Goal: Task Accomplishment & Management: Use online tool/utility

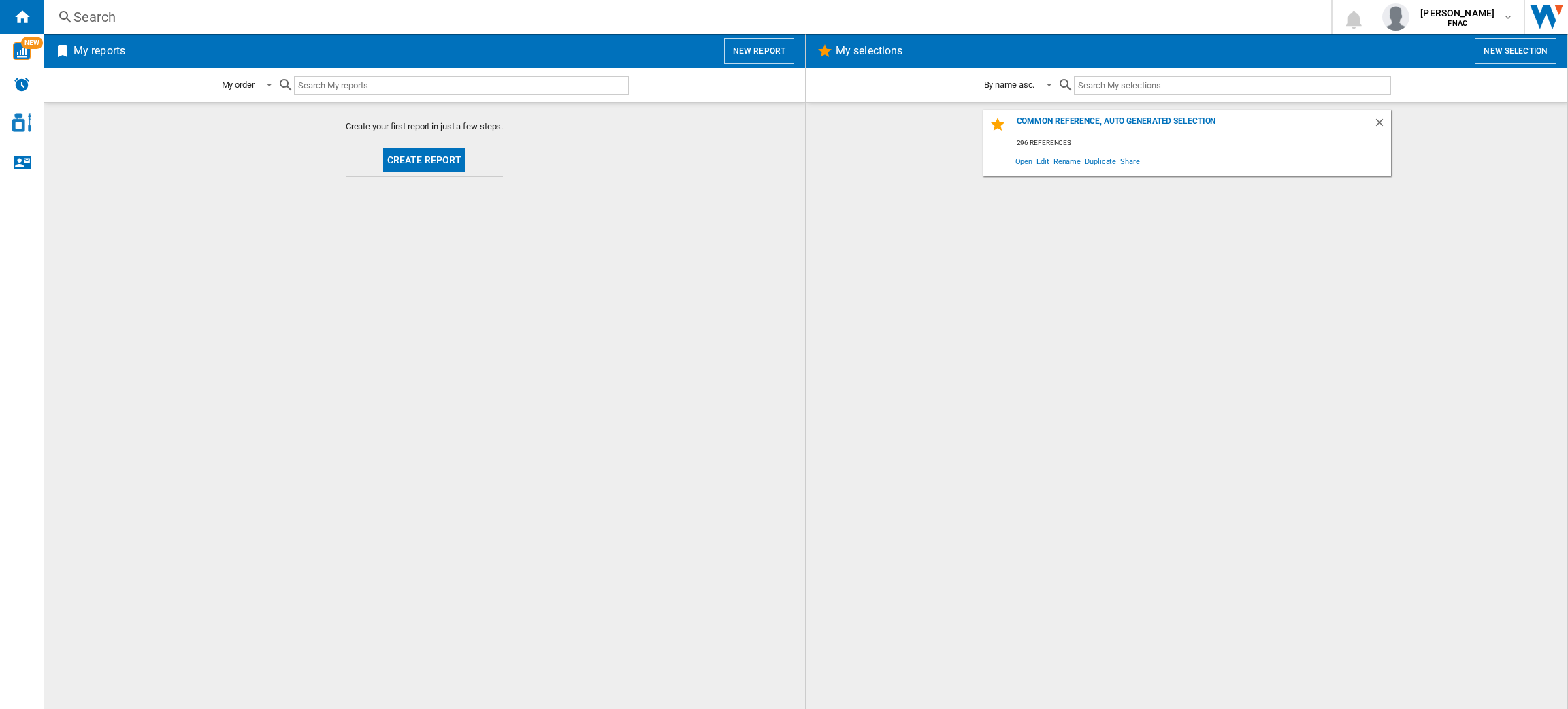
click at [736, 44] on button "New report" at bounding box center [759, 51] width 70 height 26
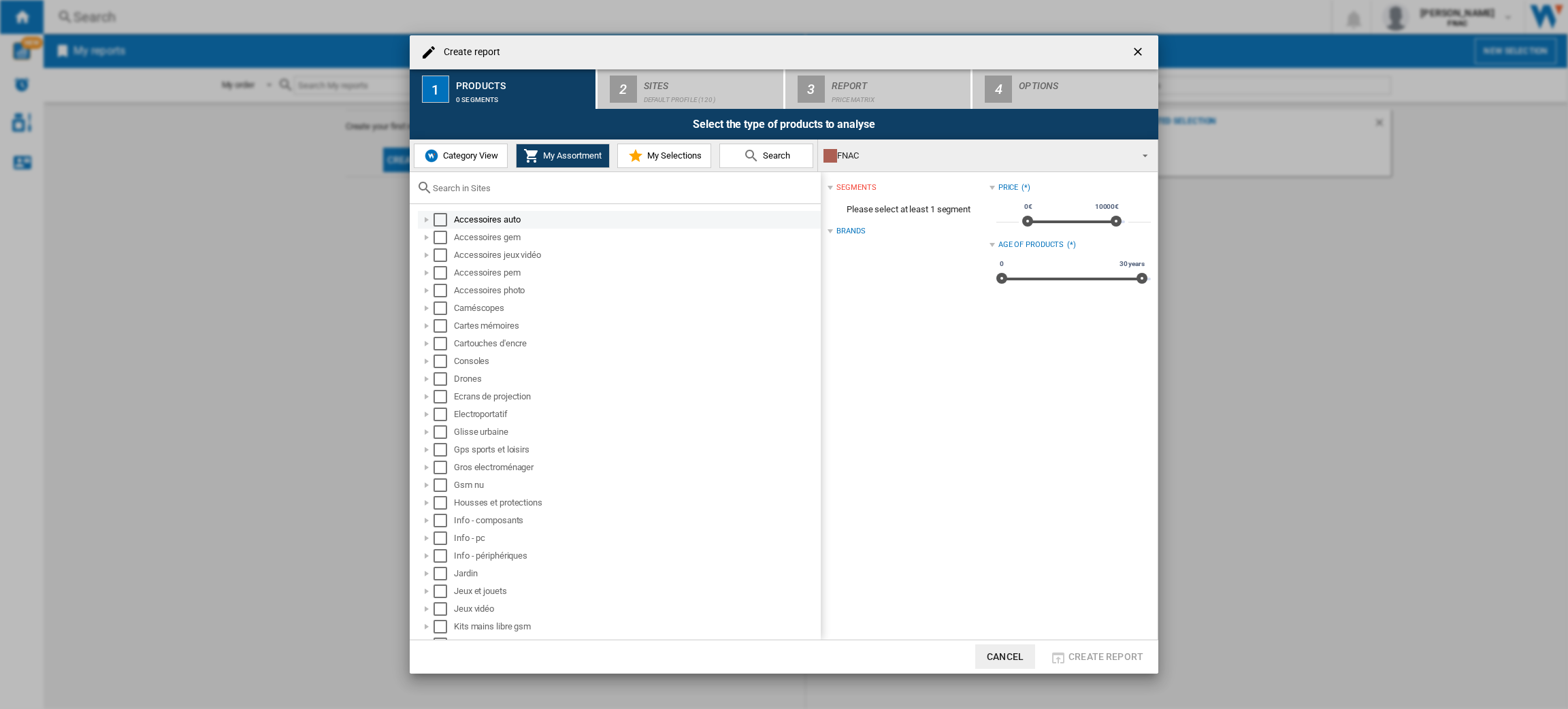
click at [471, 227] on div "Accessoires auto" at bounding box center [619, 219] width 403 height 17
click at [442, 222] on div "Select" at bounding box center [440, 219] width 14 height 14
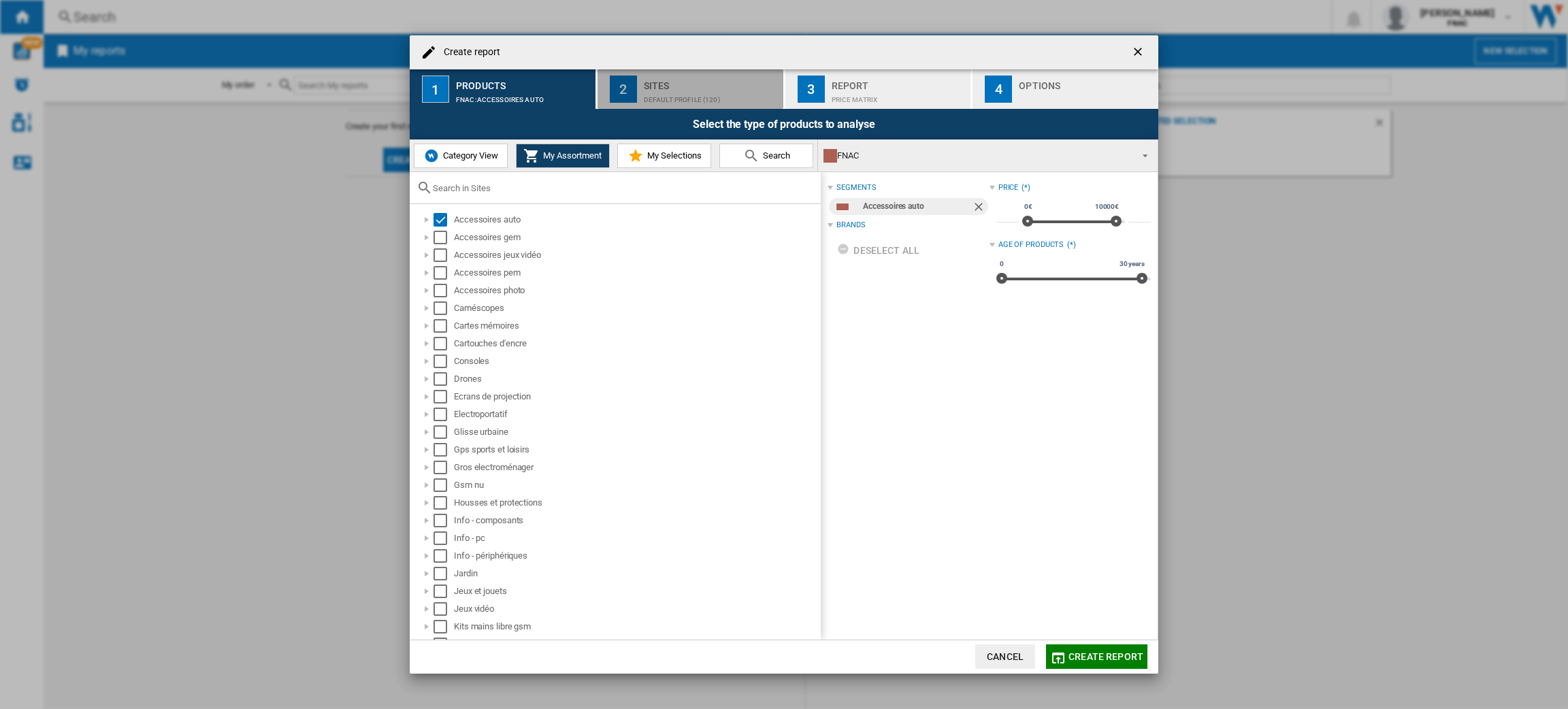
click at [696, 77] on div "Sites" at bounding box center [711, 82] width 134 height 15
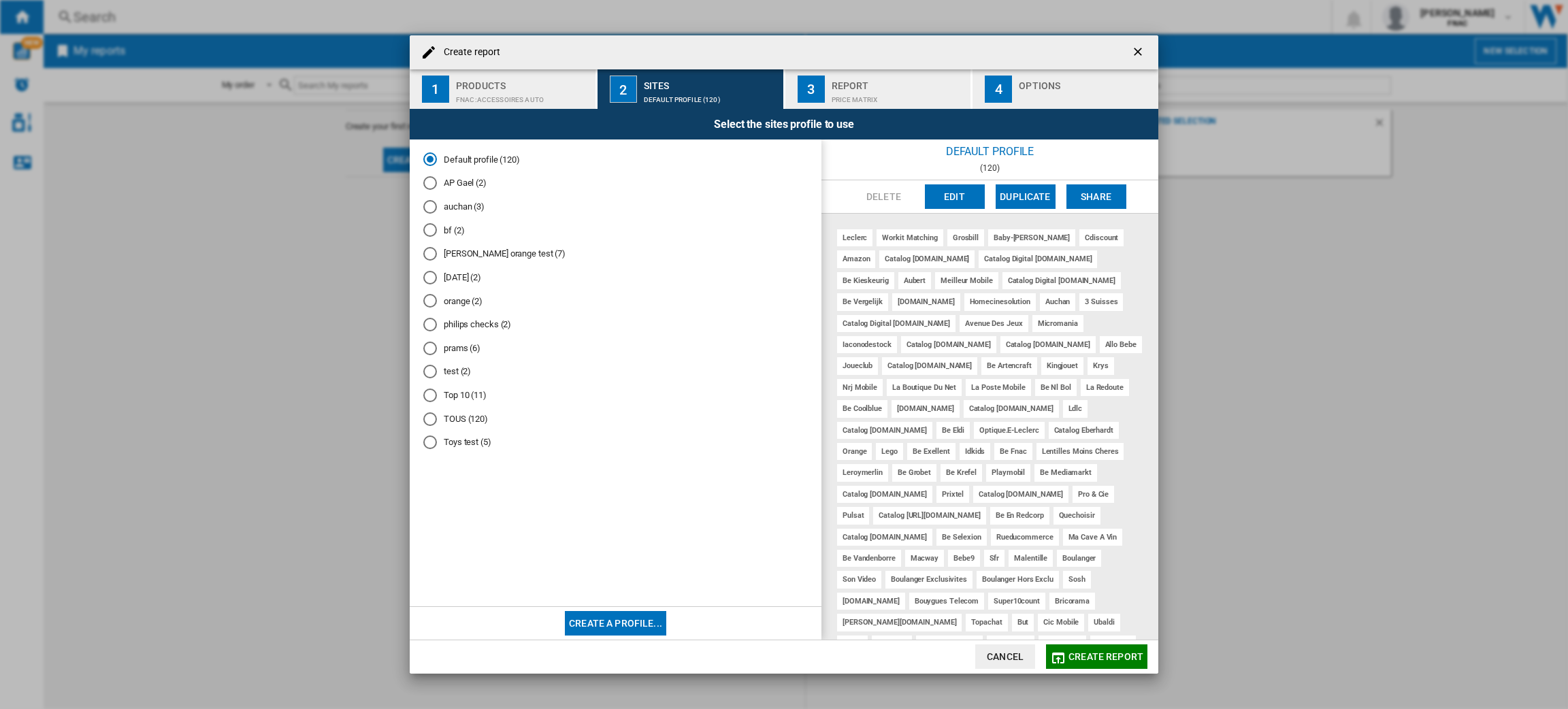
click at [464, 447] on md-radio-button "Toys test (5)" at bounding box center [615, 442] width 385 height 13
click at [585, 615] on button "Create a profile..." at bounding box center [616, 623] width 102 height 25
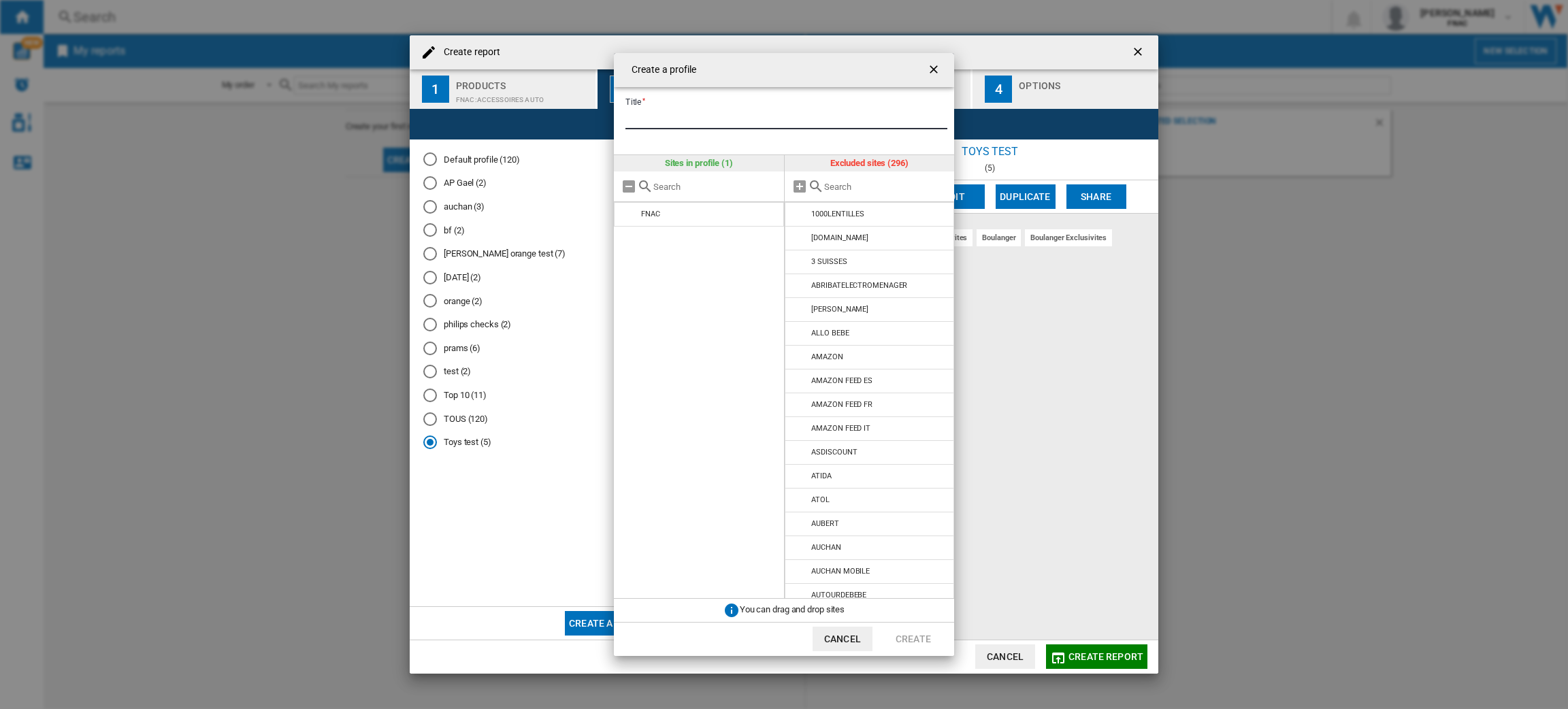
click at [644, 116] on input "Title" at bounding box center [787, 119] width 322 height 20
type input "*****"
click at [840, 182] on input "text" at bounding box center [886, 187] width 124 height 10
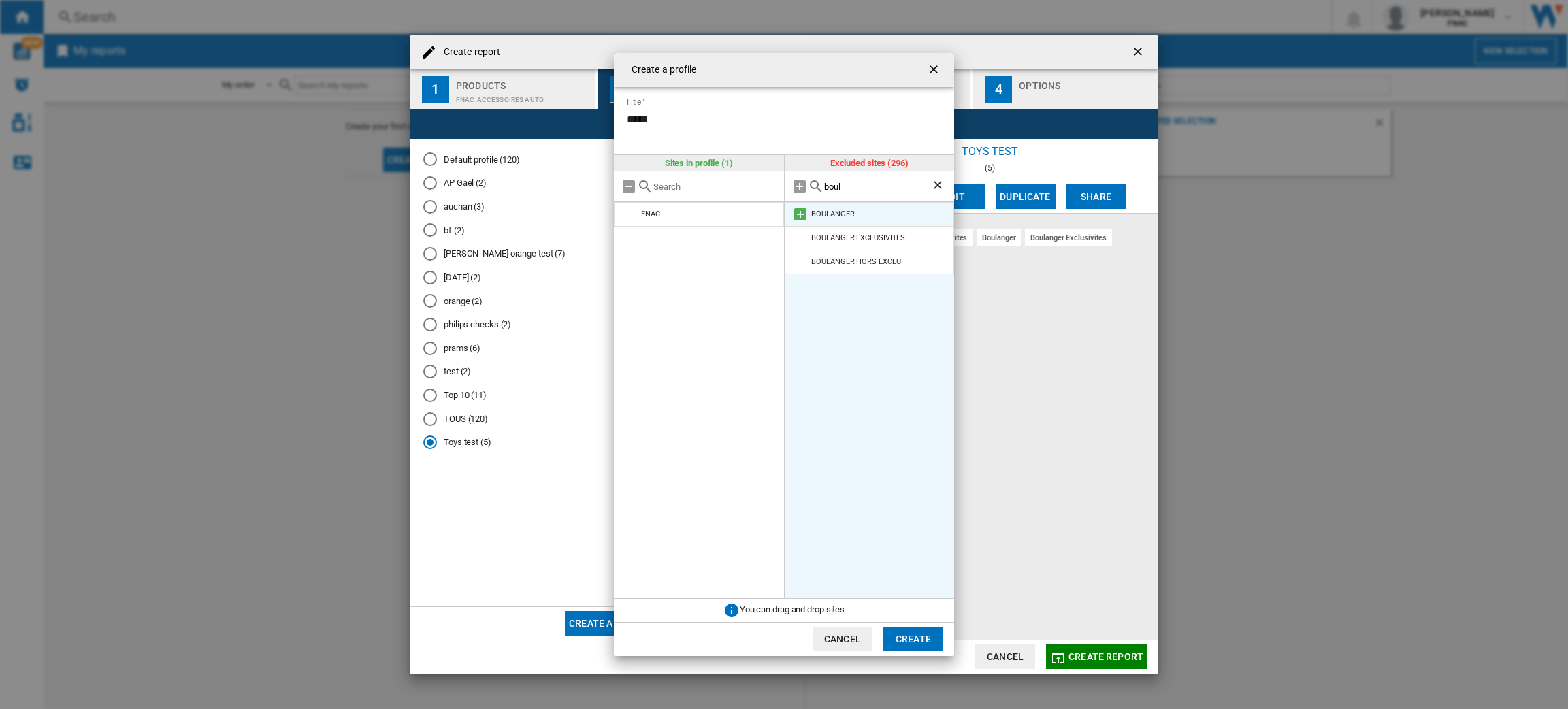
click at [803, 214] on md-icon at bounding box center [800, 214] width 16 height 16
drag, startPoint x: 857, startPoint y: 184, endPoint x: 796, endPoint y: 184, distance: 61.0
click at [796, 184] on div "boul" at bounding box center [870, 187] width 170 height 31
click at [799, 216] on md-icon at bounding box center [800, 214] width 16 height 16
drag, startPoint x: 851, startPoint y: 194, endPoint x: 800, endPoint y: 182, distance: 52.4
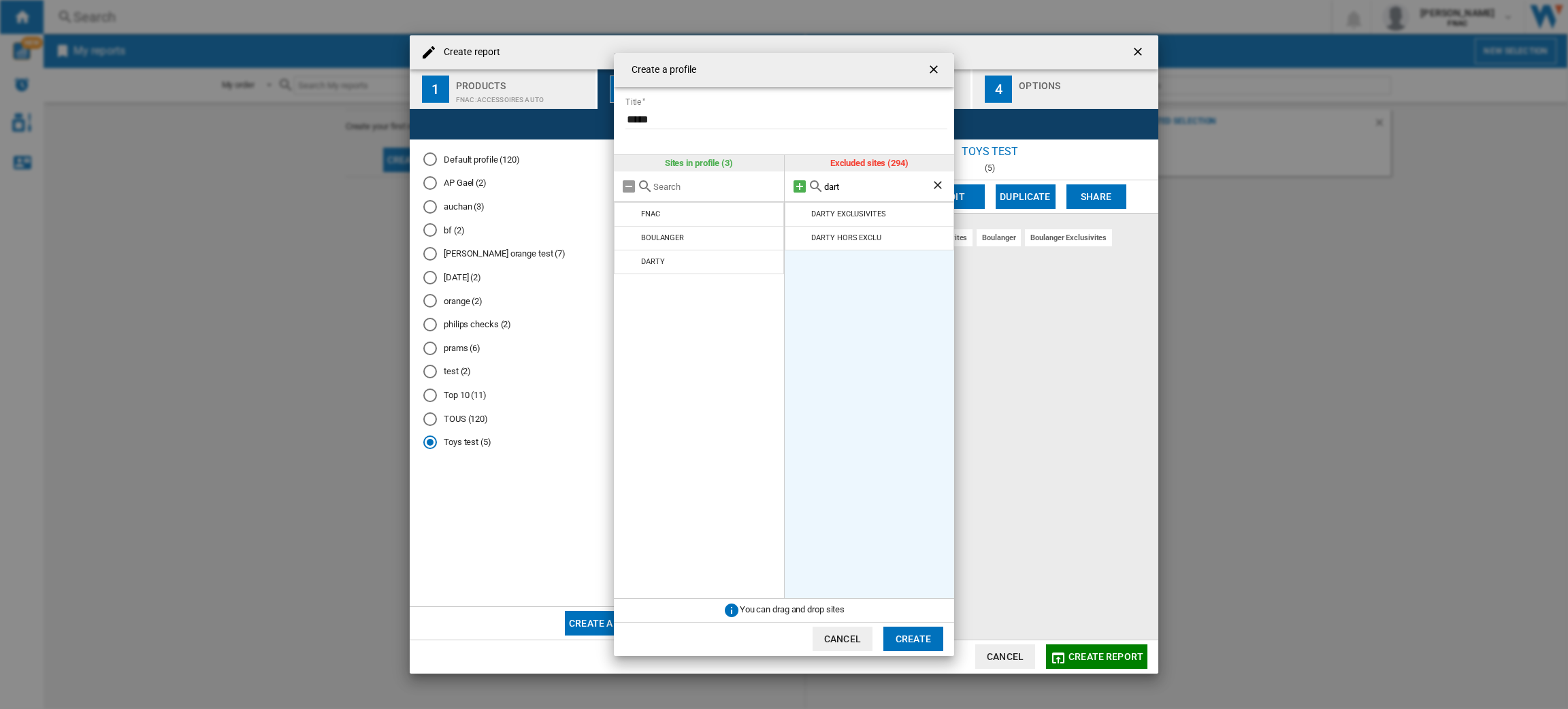
click at [800, 182] on div "dart" at bounding box center [870, 187] width 170 height 31
click at [838, 187] on input "dart" at bounding box center [878, 187] width 108 height 10
type input "fna"
click at [803, 262] on md-icon at bounding box center [800, 262] width 16 height 16
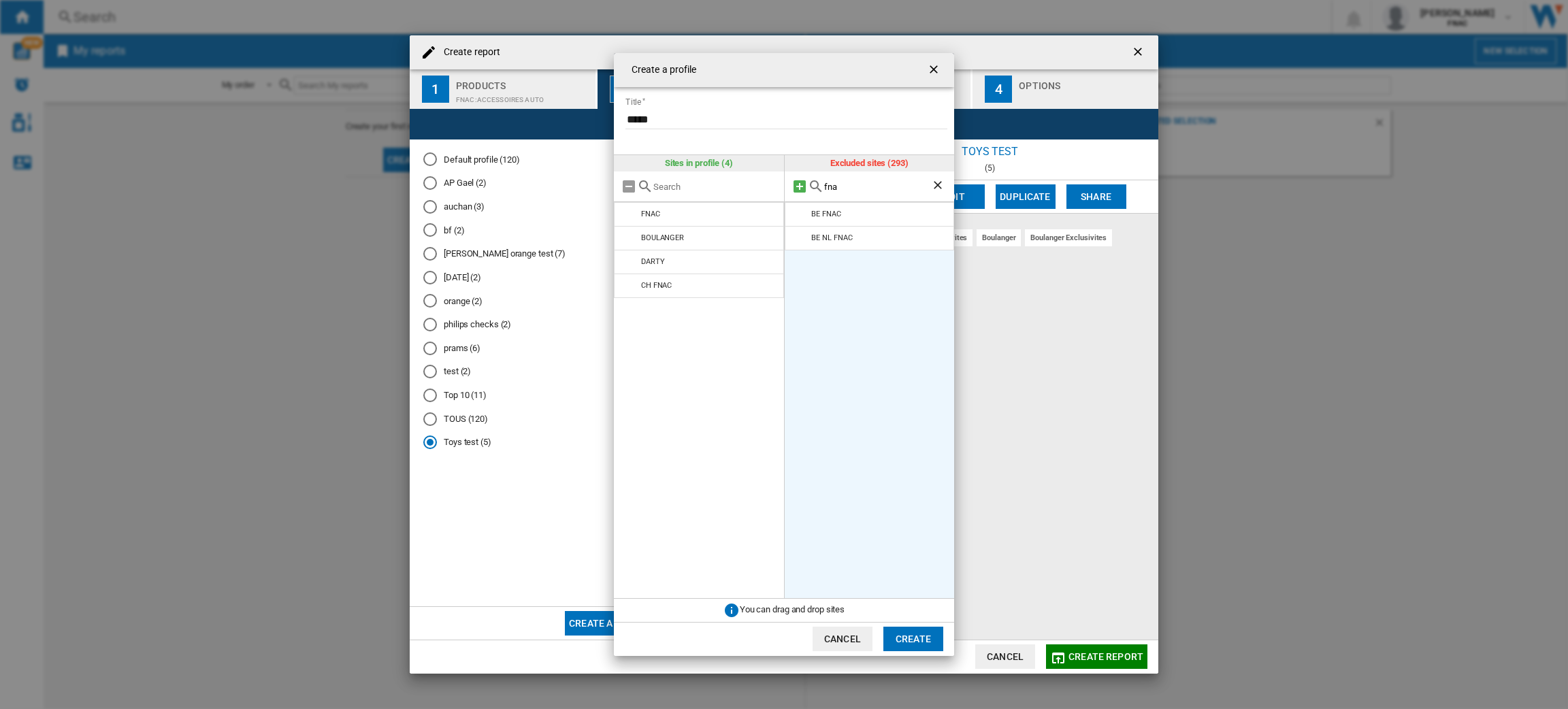
drag, startPoint x: 856, startPoint y: 182, endPoint x: 794, endPoint y: 181, distance: 62.0
click at [794, 181] on div "fna" at bounding box center [870, 187] width 170 height 31
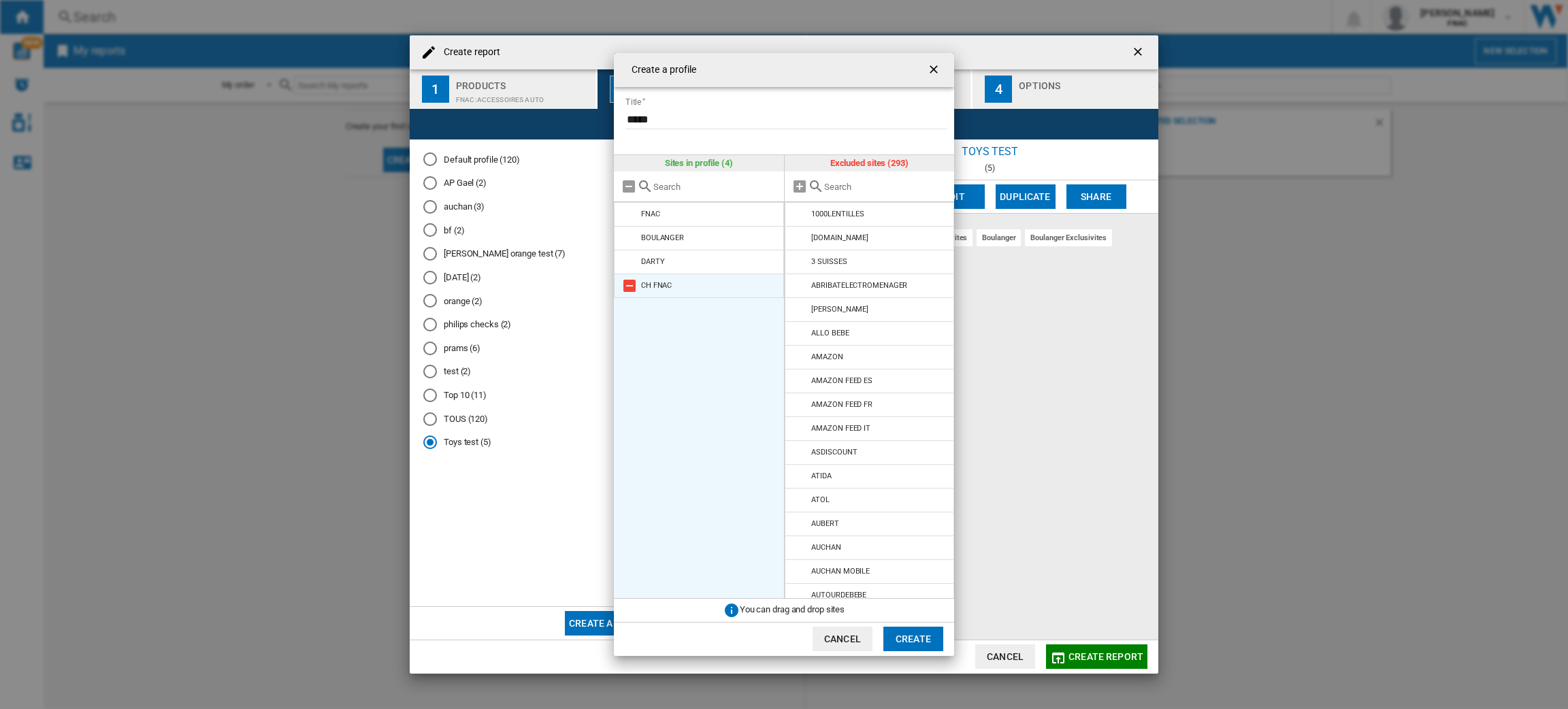
click at [639, 282] on li "CH FNAC" at bounding box center [699, 285] width 170 height 25
click at [630, 284] on md-icon at bounding box center [630, 285] width 16 height 16
click at [844, 184] on input "text" at bounding box center [886, 187] width 124 height 10
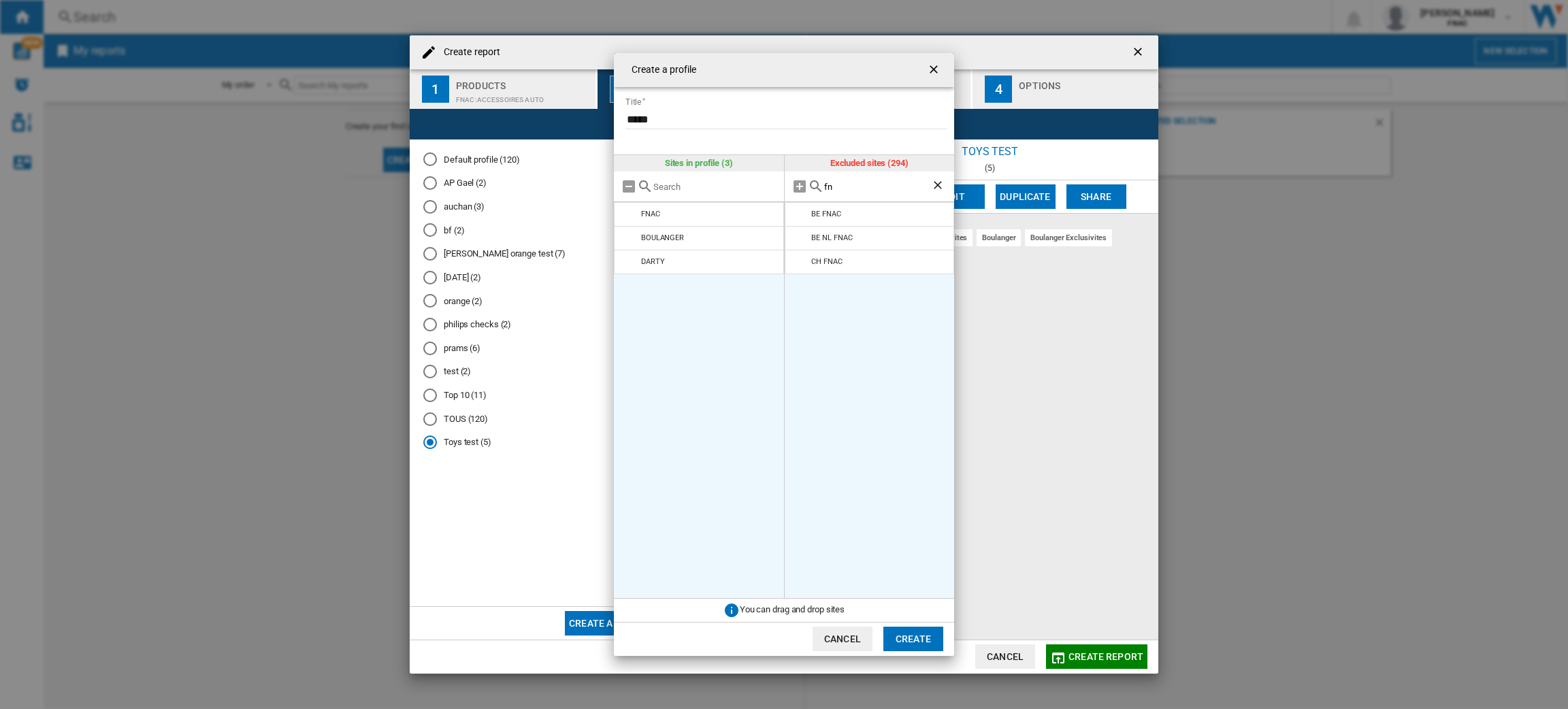
click at [846, 190] on input "fn" at bounding box center [878, 187] width 108 height 10
type input "f"
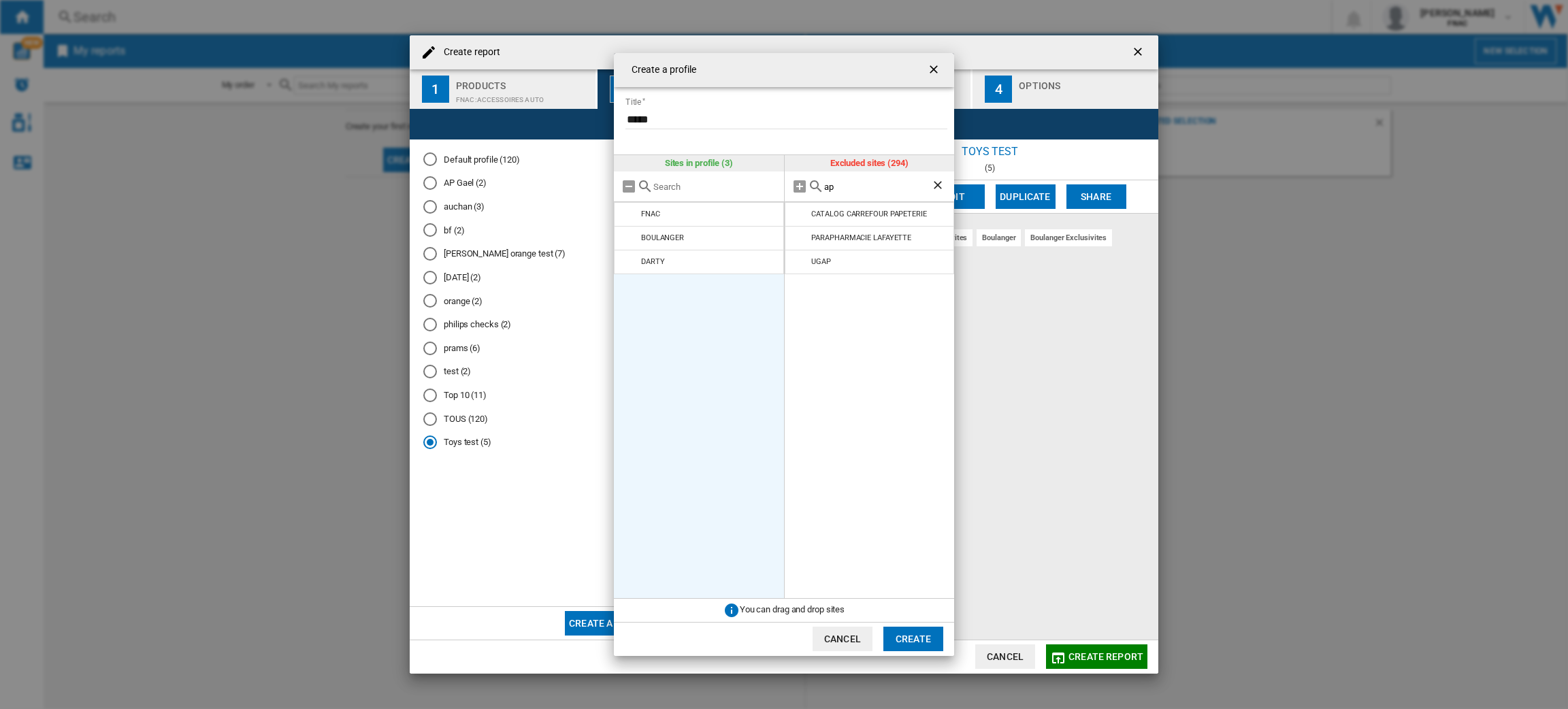
type input "a"
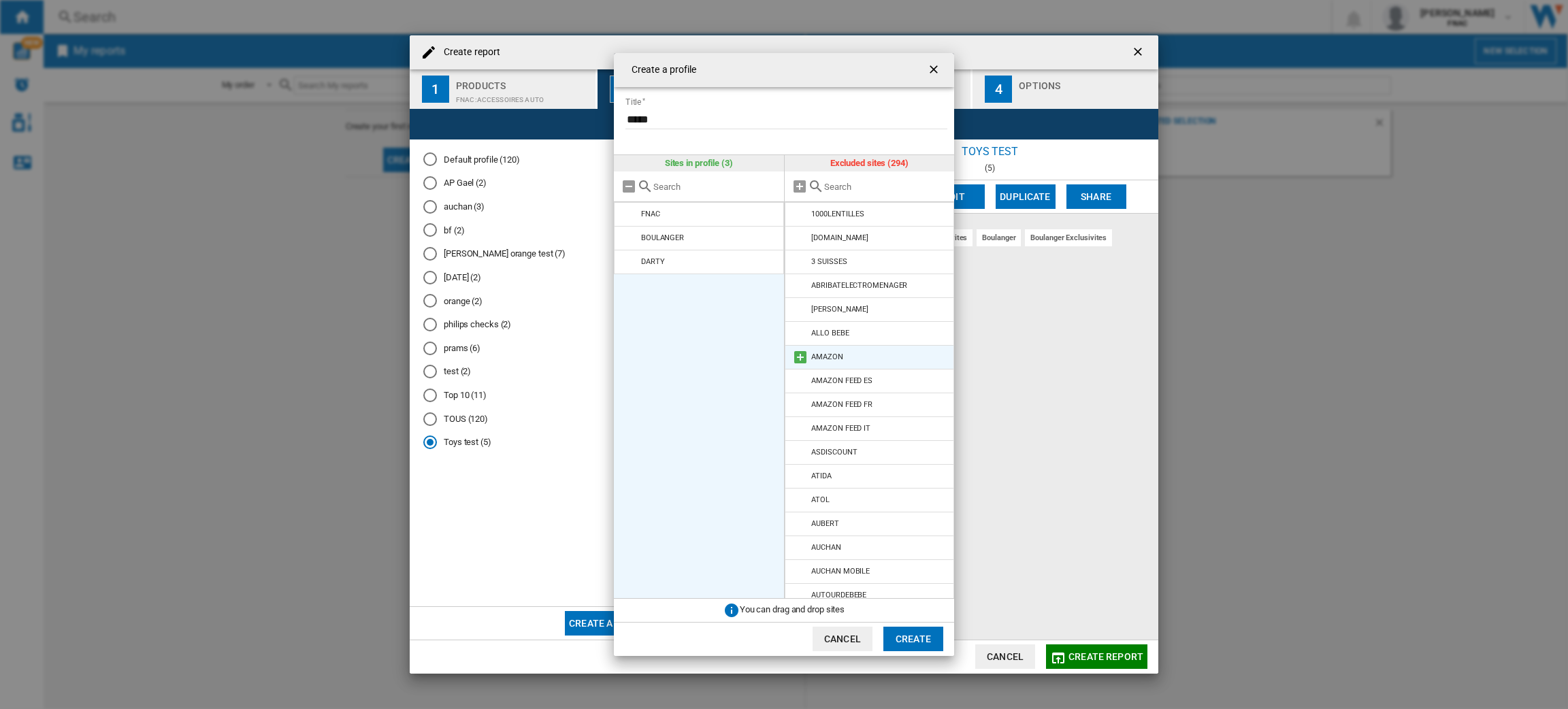
click at [797, 361] on md-icon at bounding box center [800, 357] width 16 height 16
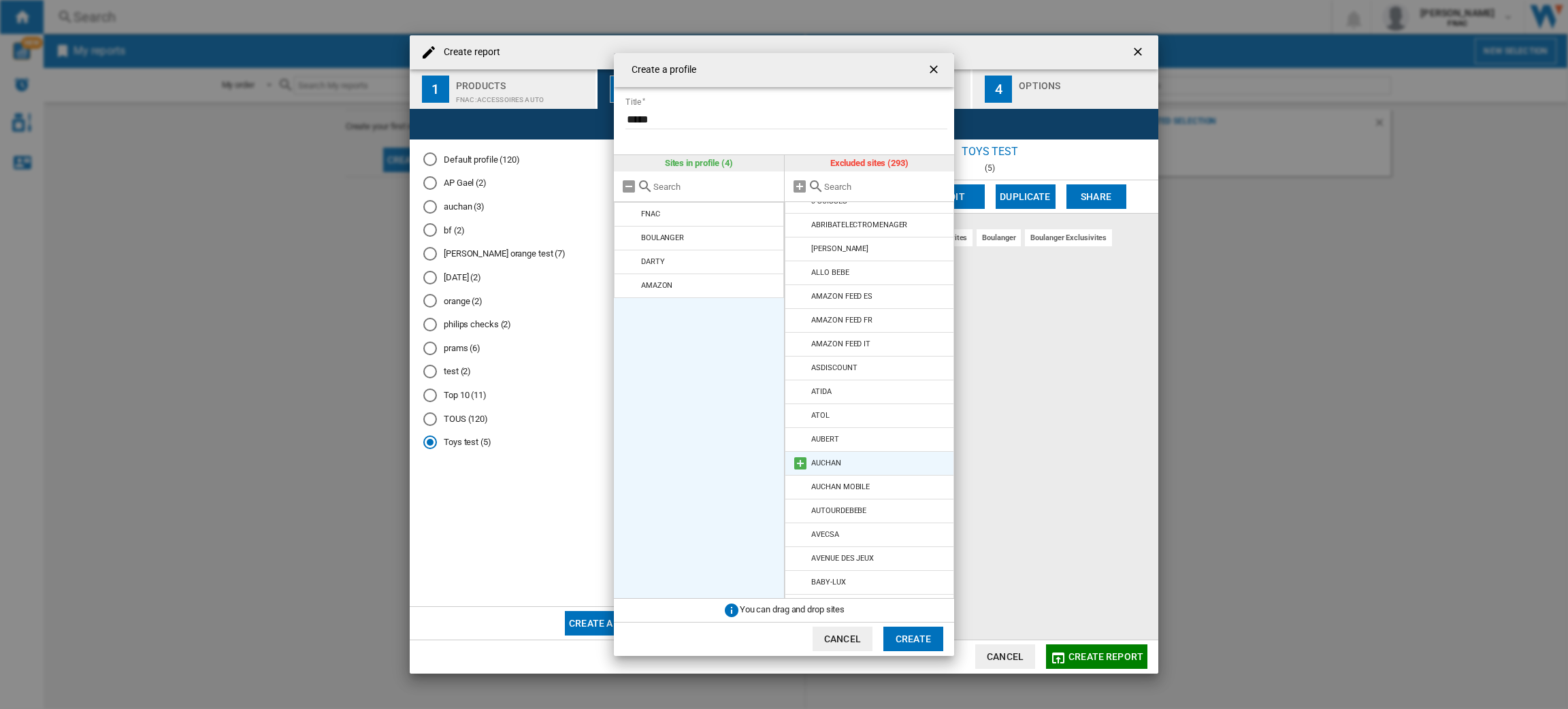
click at [805, 458] on md-icon at bounding box center [800, 463] width 16 height 16
click at [910, 645] on button "Create" at bounding box center [913, 639] width 60 height 25
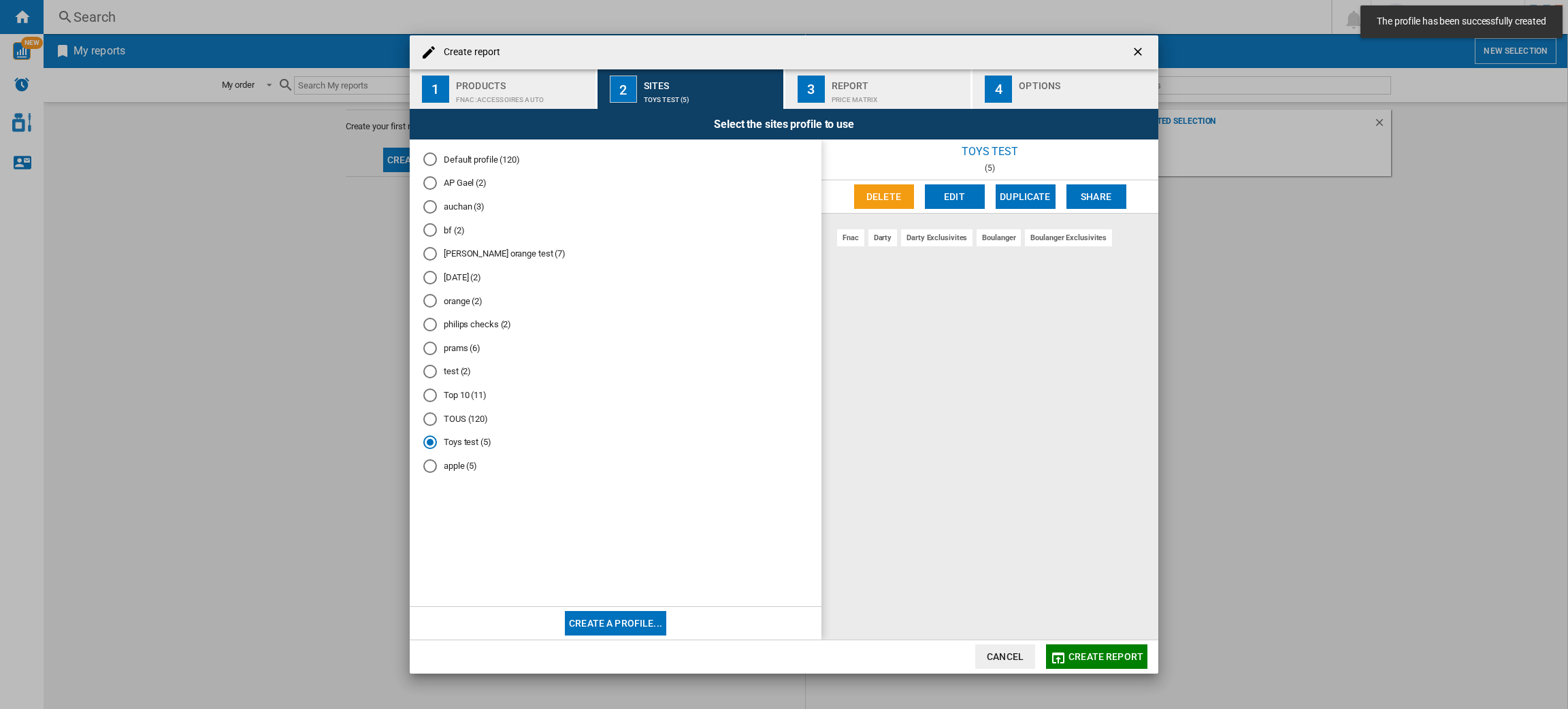
click at [465, 466] on md-radio-button "apple (5)" at bounding box center [615, 466] width 385 height 13
click at [1101, 650] on button "Create report" at bounding box center [1097, 657] width 102 height 25
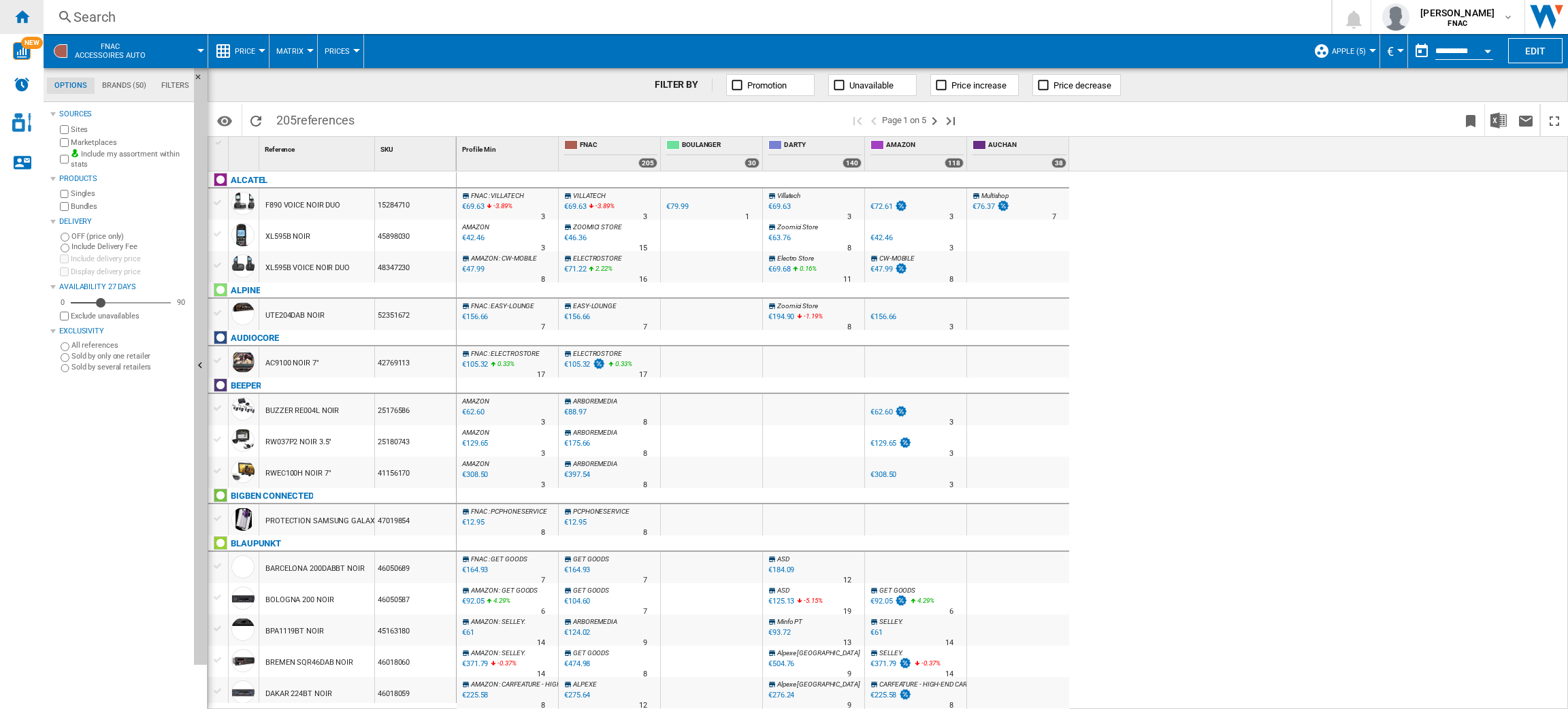
click at [33, 22] on div "Home" at bounding box center [22, 17] width 44 height 34
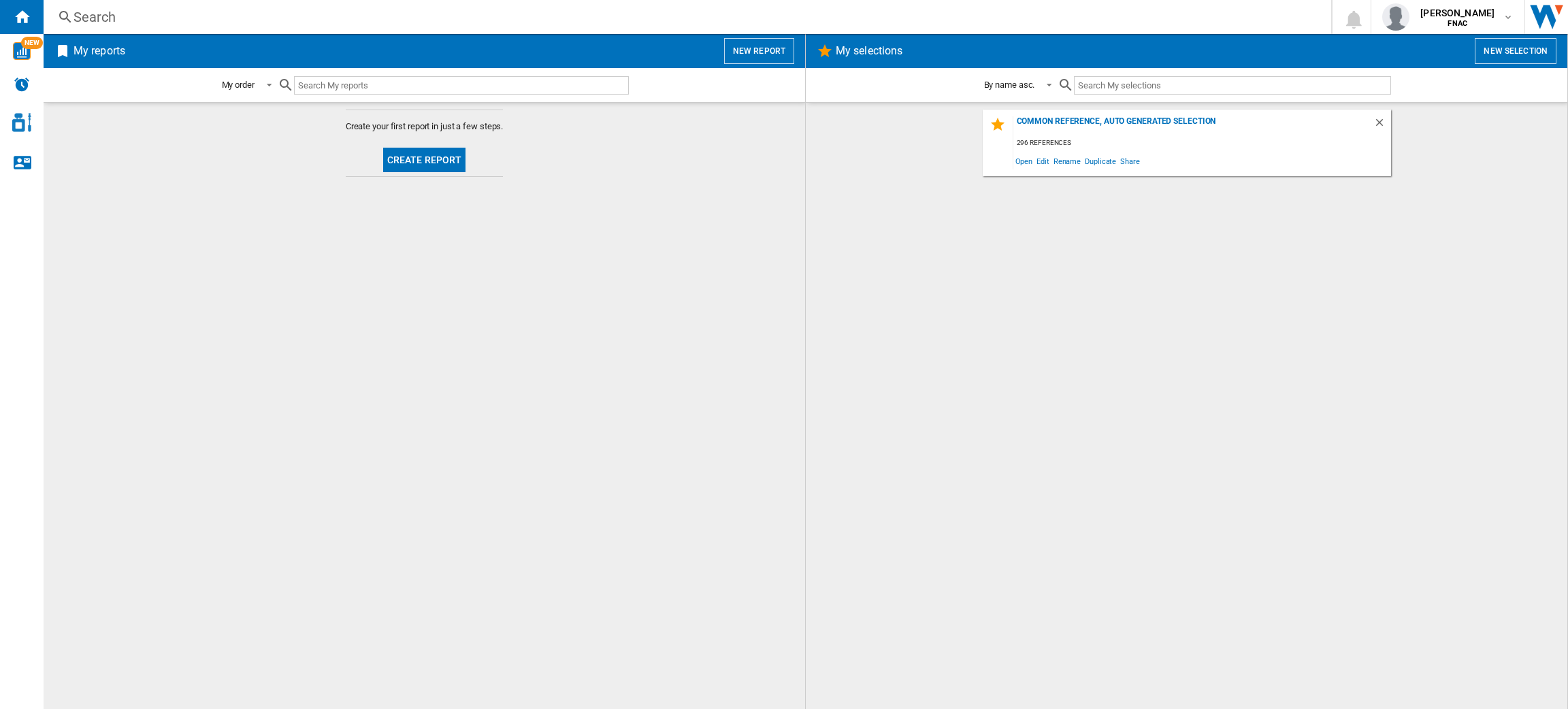
click at [188, 18] on div "Search" at bounding box center [685, 17] width 1223 height 19
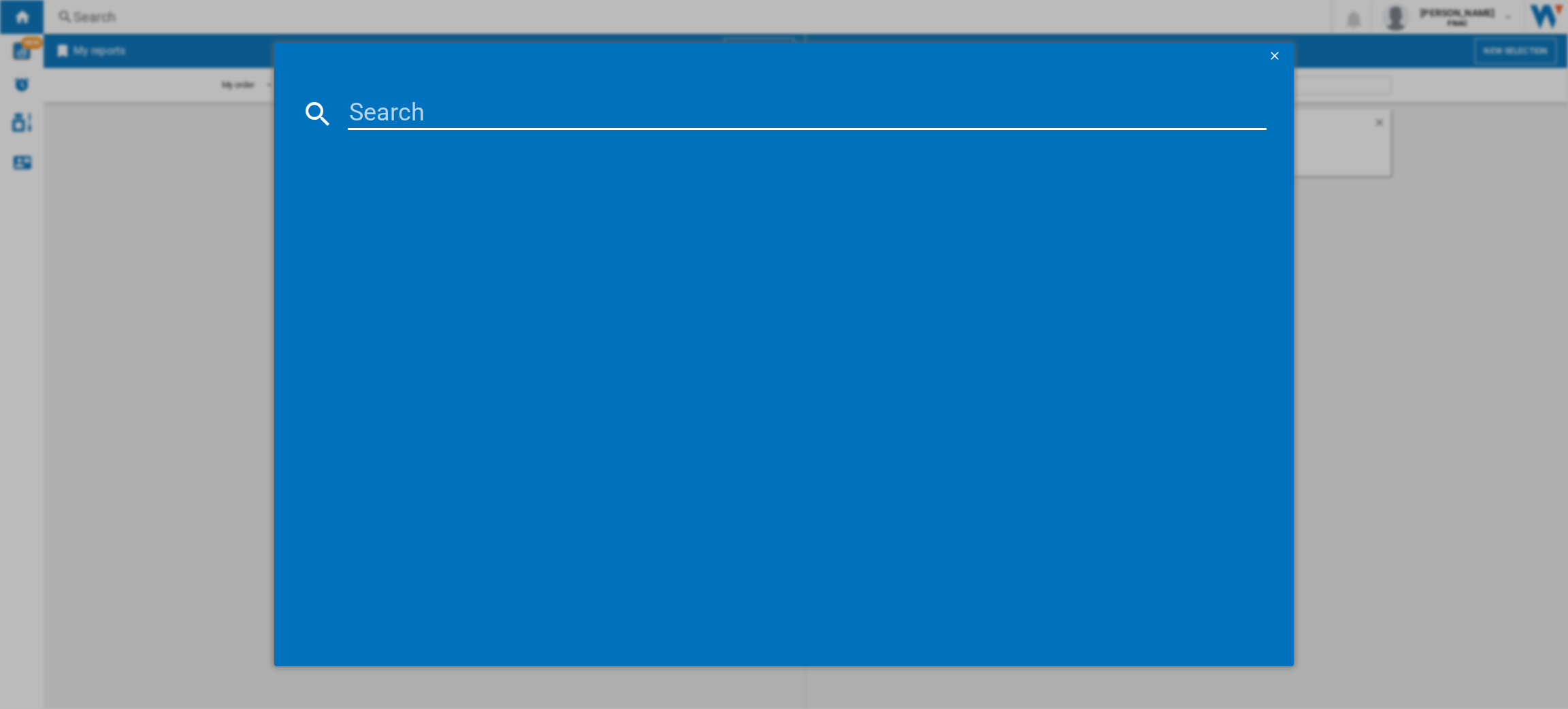
click at [536, 116] on input at bounding box center [807, 113] width 919 height 33
type input "apple airpods"
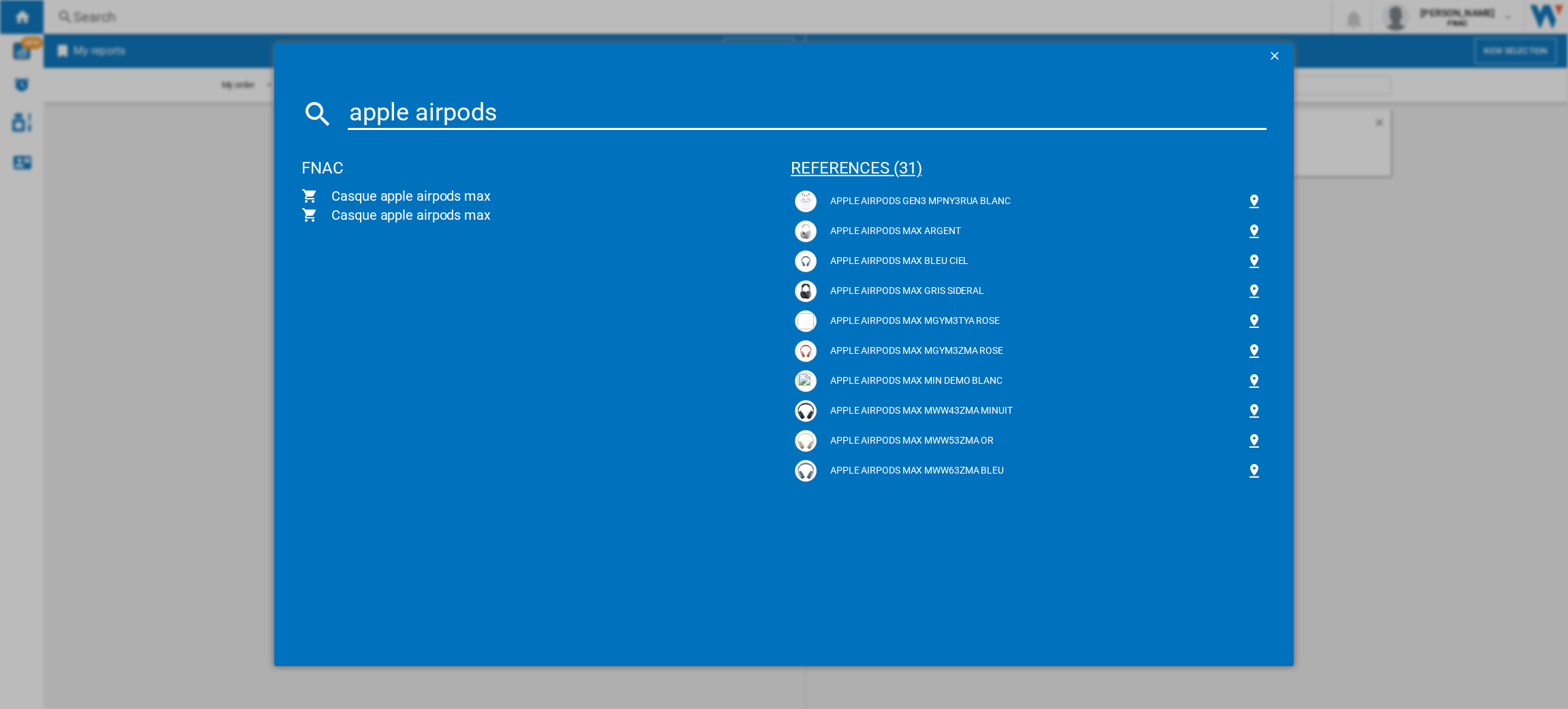
click at [907, 167] on div "references (31)" at bounding box center [1029, 161] width 476 height 50
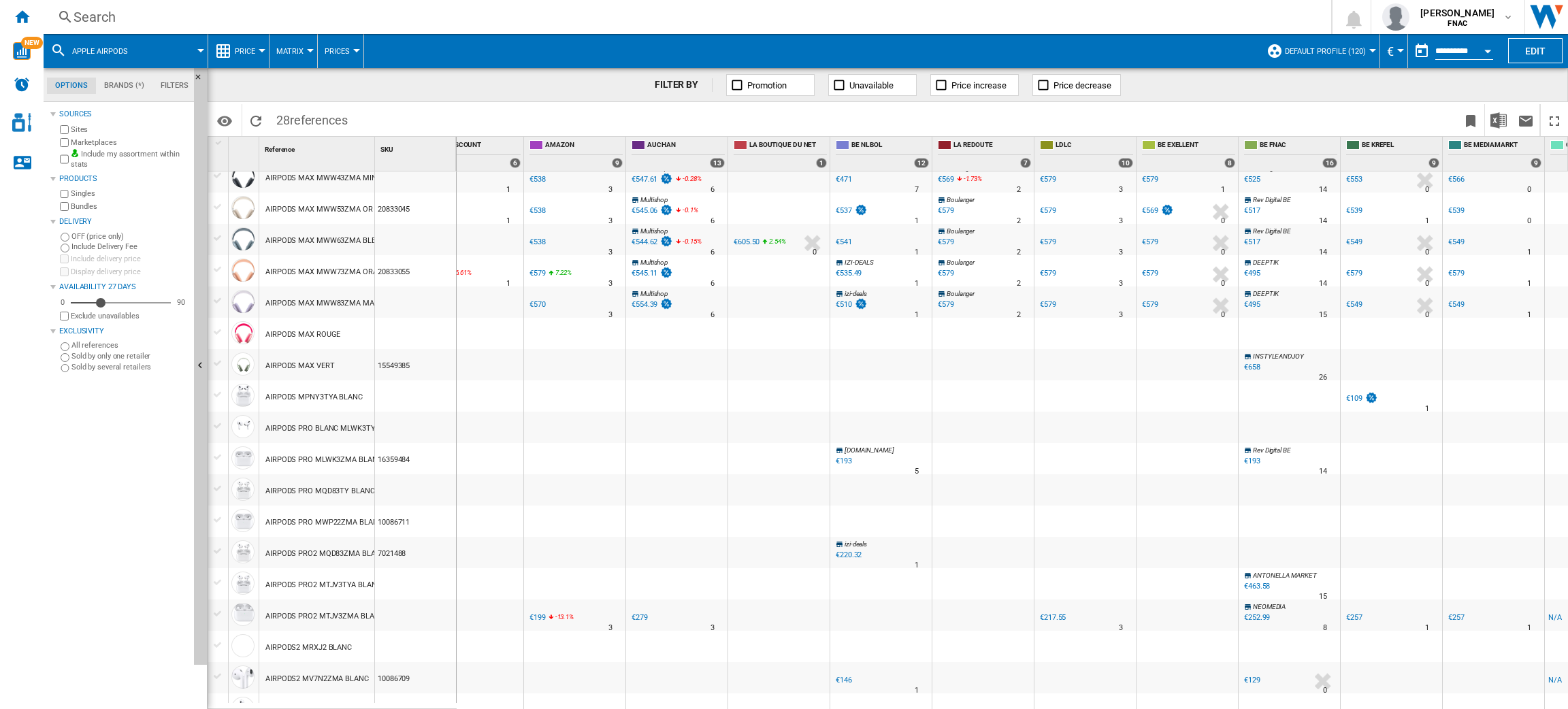
scroll to position [357, 0]
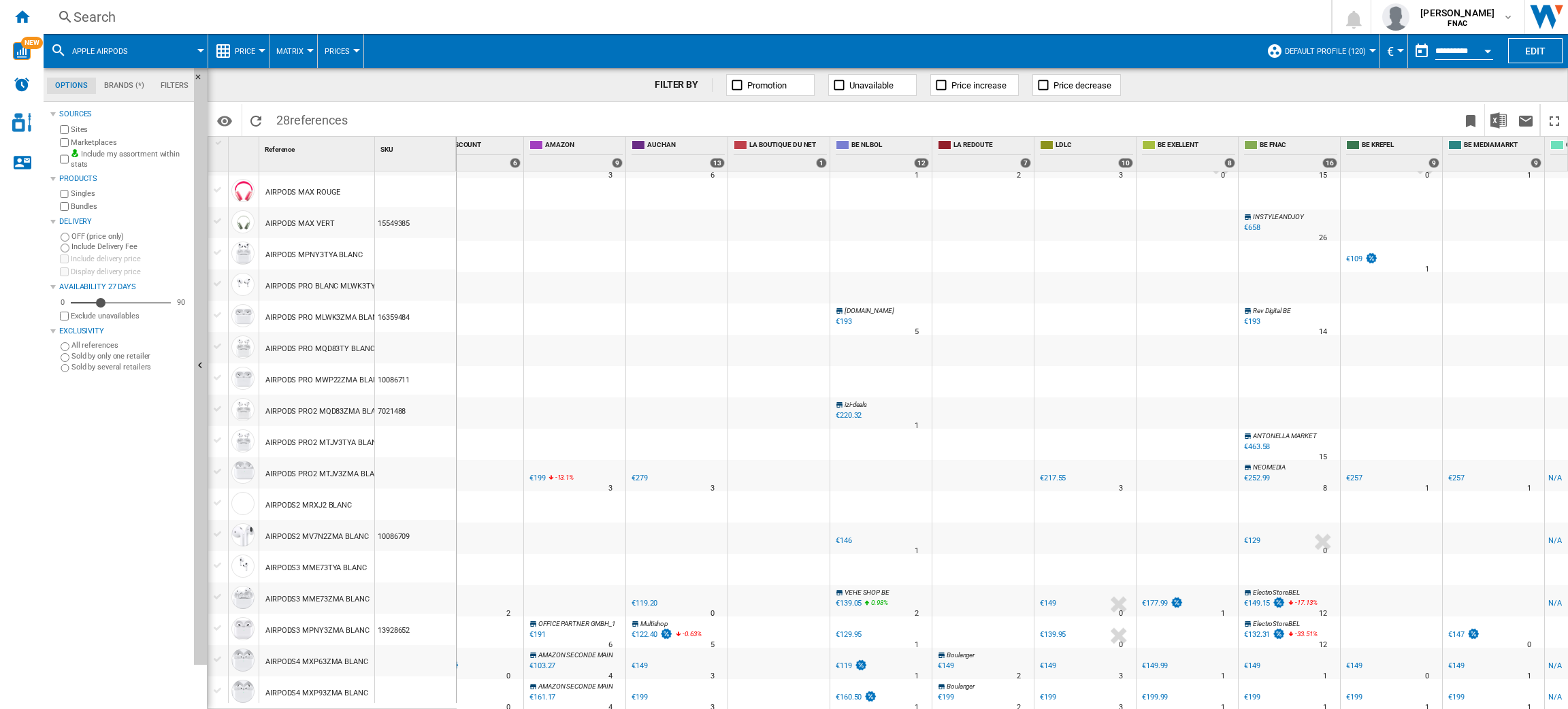
click at [235, 15] on div "Search" at bounding box center [685, 17] width 1223 height 19
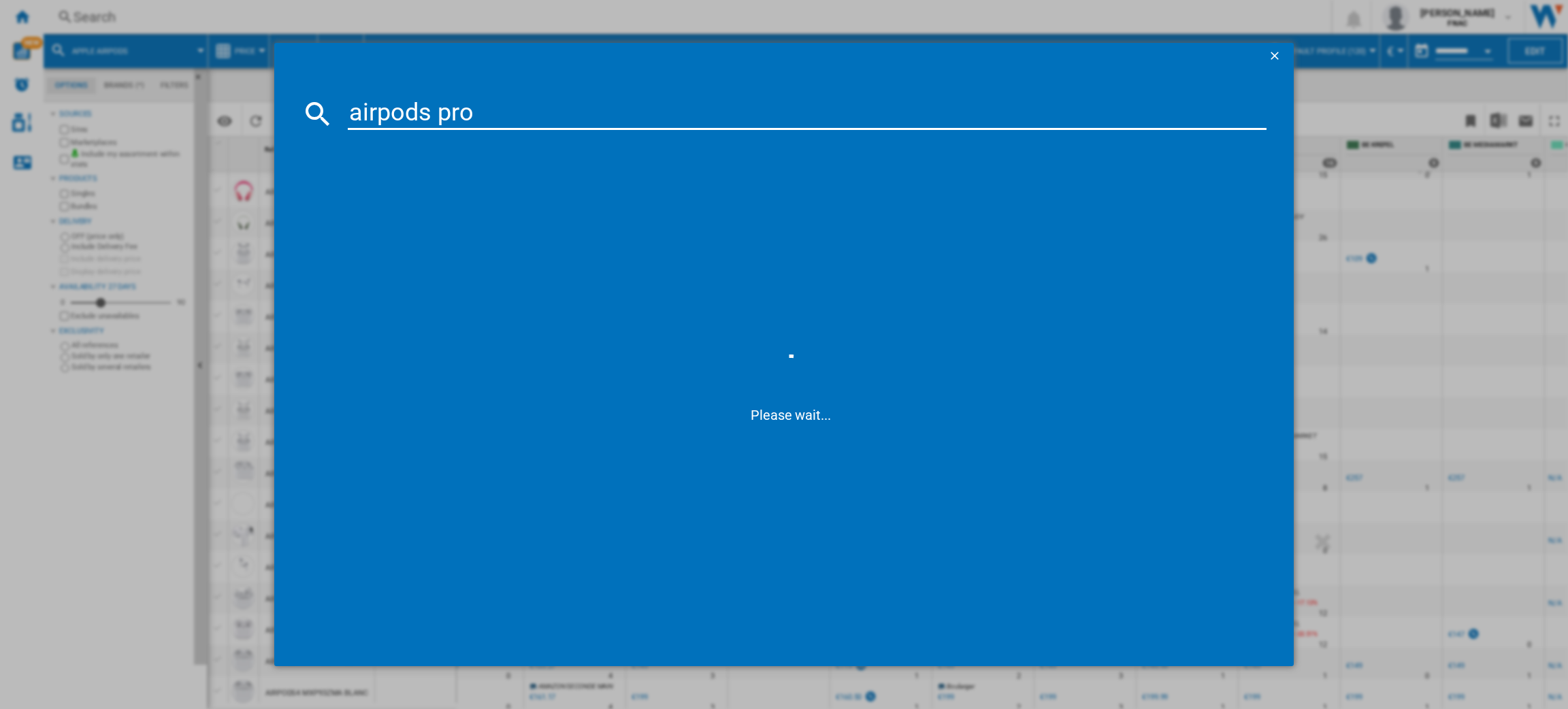
type input "airpods pro 3"
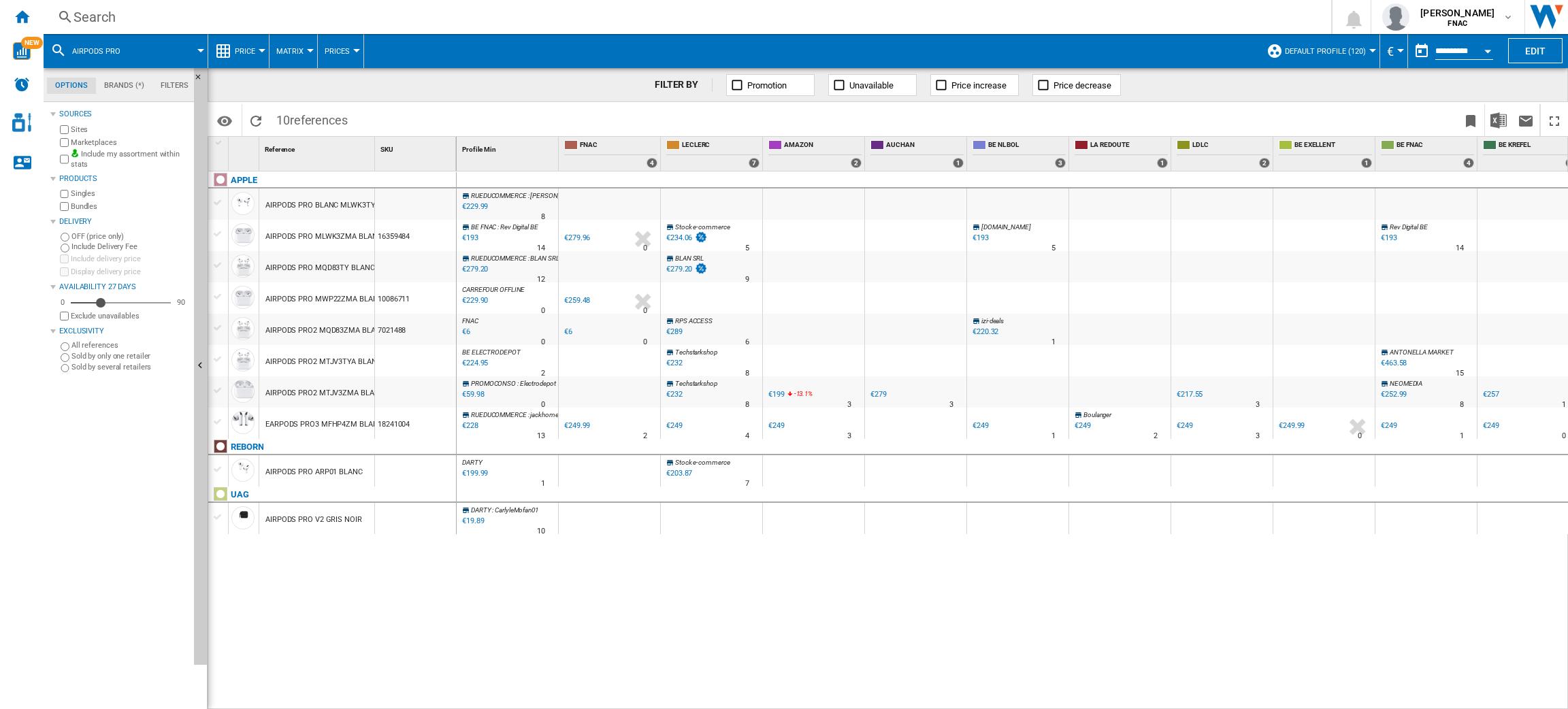
click at [1305, 60] on button "Default profile (120)" at bounding box center [1329, 51] width 88 height 34
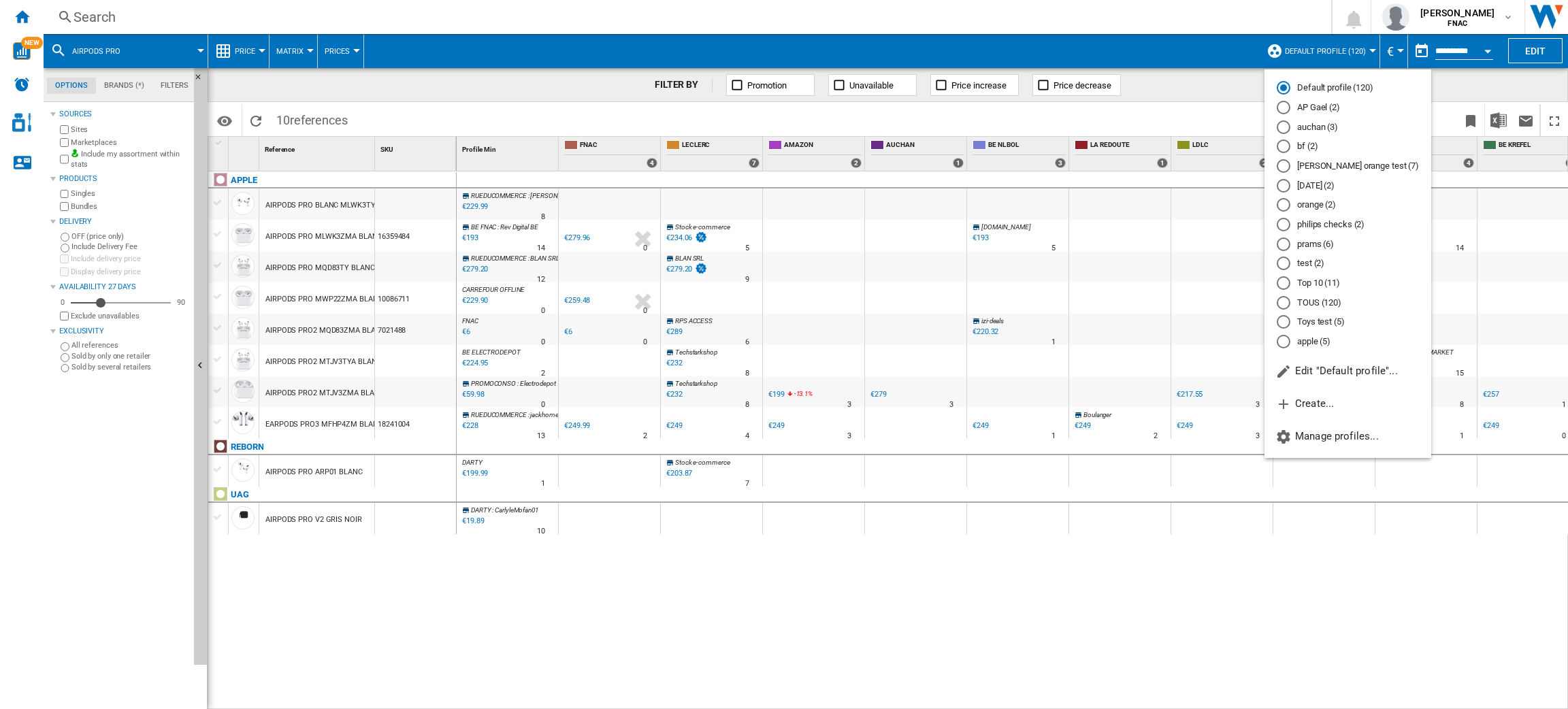
click at [1300, 615] on md-backdrop at bounding box center [784, 354] width 1568 height 709
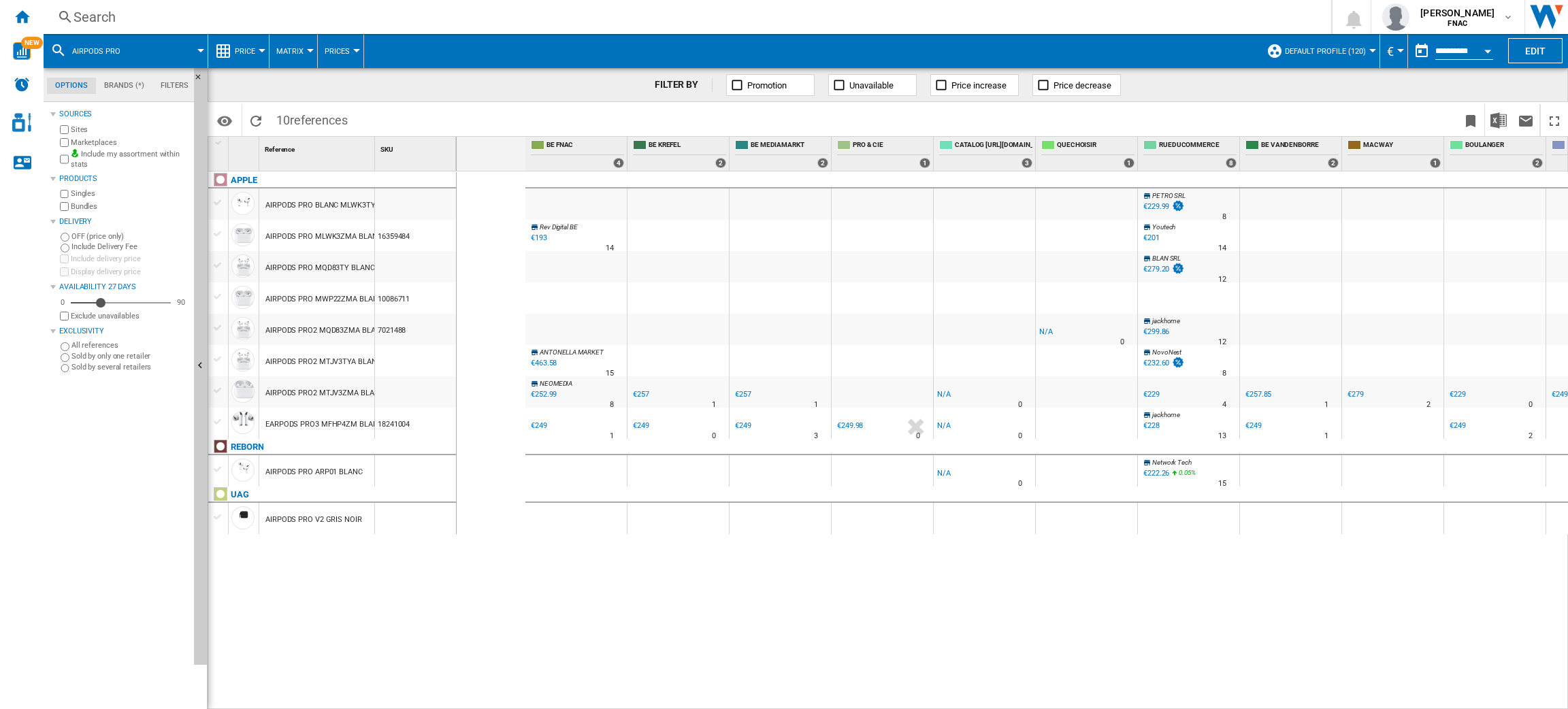
scroll to position [0, 1331]
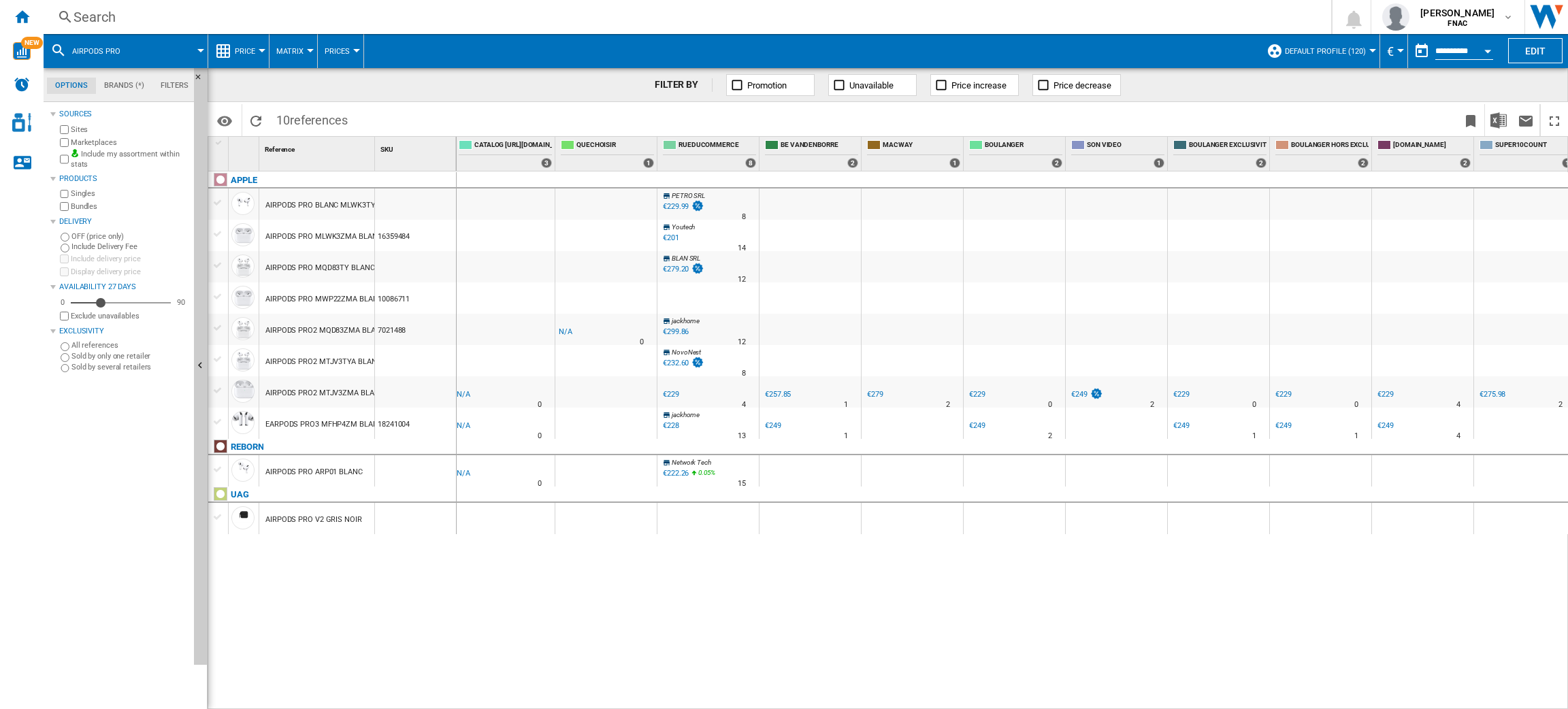
click at [668, 203] on div "€229.99" at bounding box center [676, 206] width 26 height 9
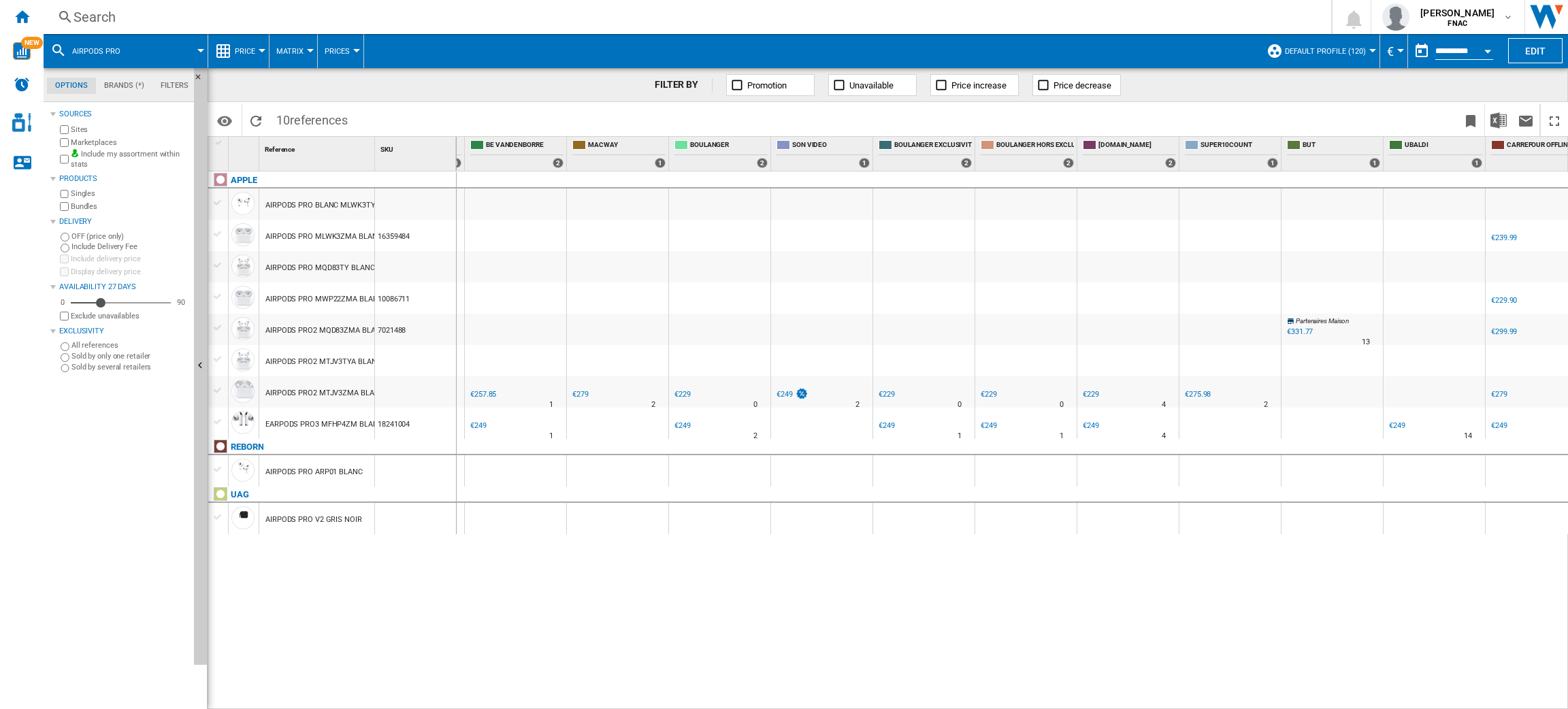
scroll to position [0, 1251]
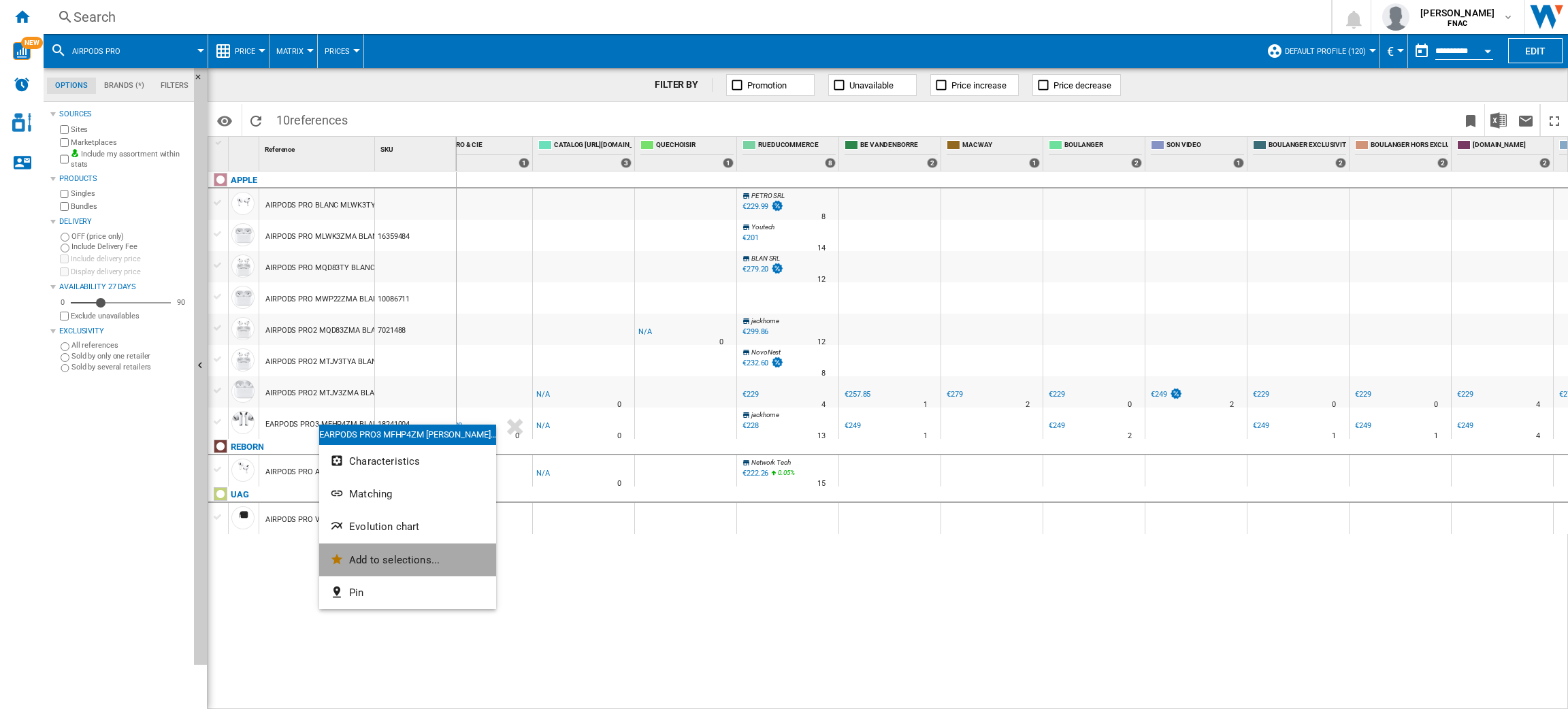
click at [420, 564] on span "Add to selections..." at bounding box center [394, 559] width 91 height 12
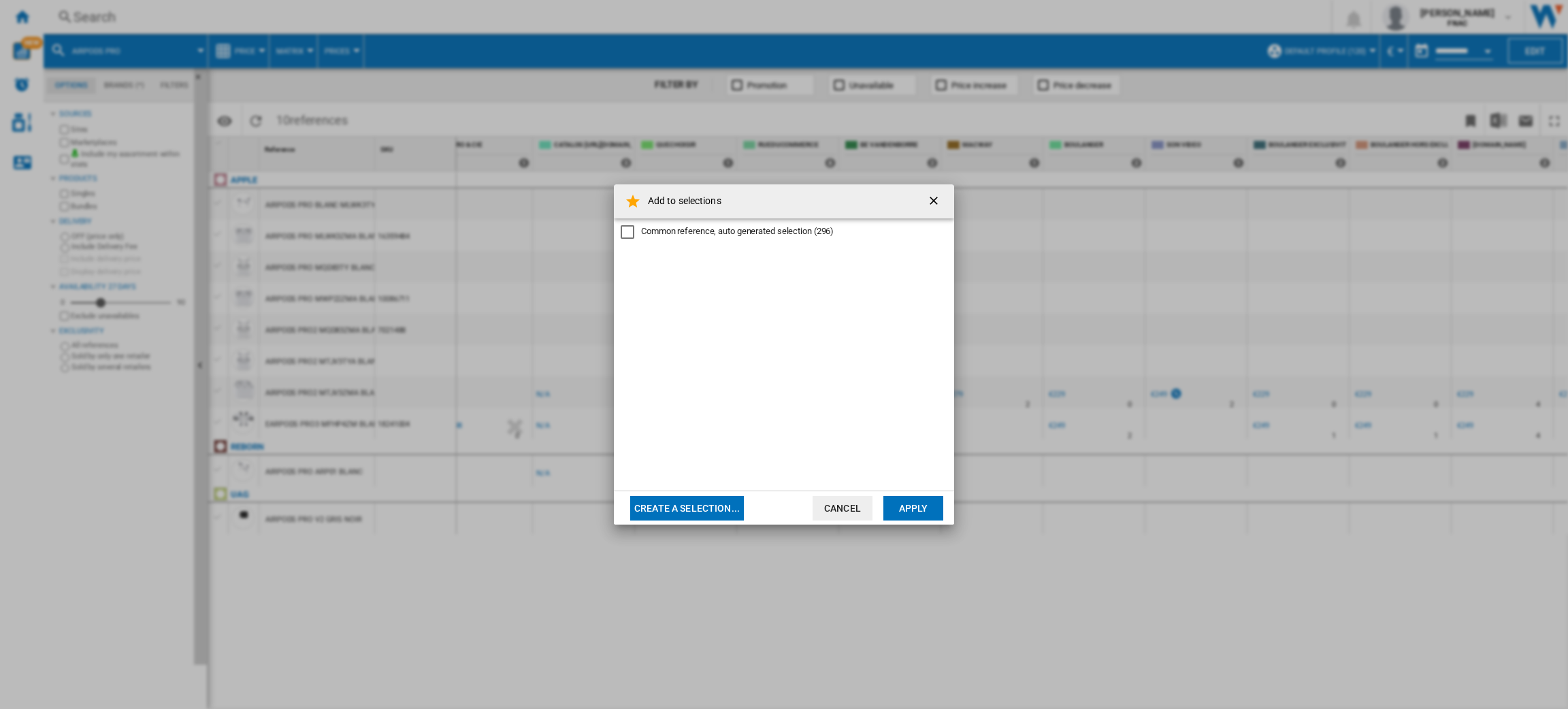
click at [696, 514] on button "Create a selection..." at bounding box center [687, 509] width 113 height 25
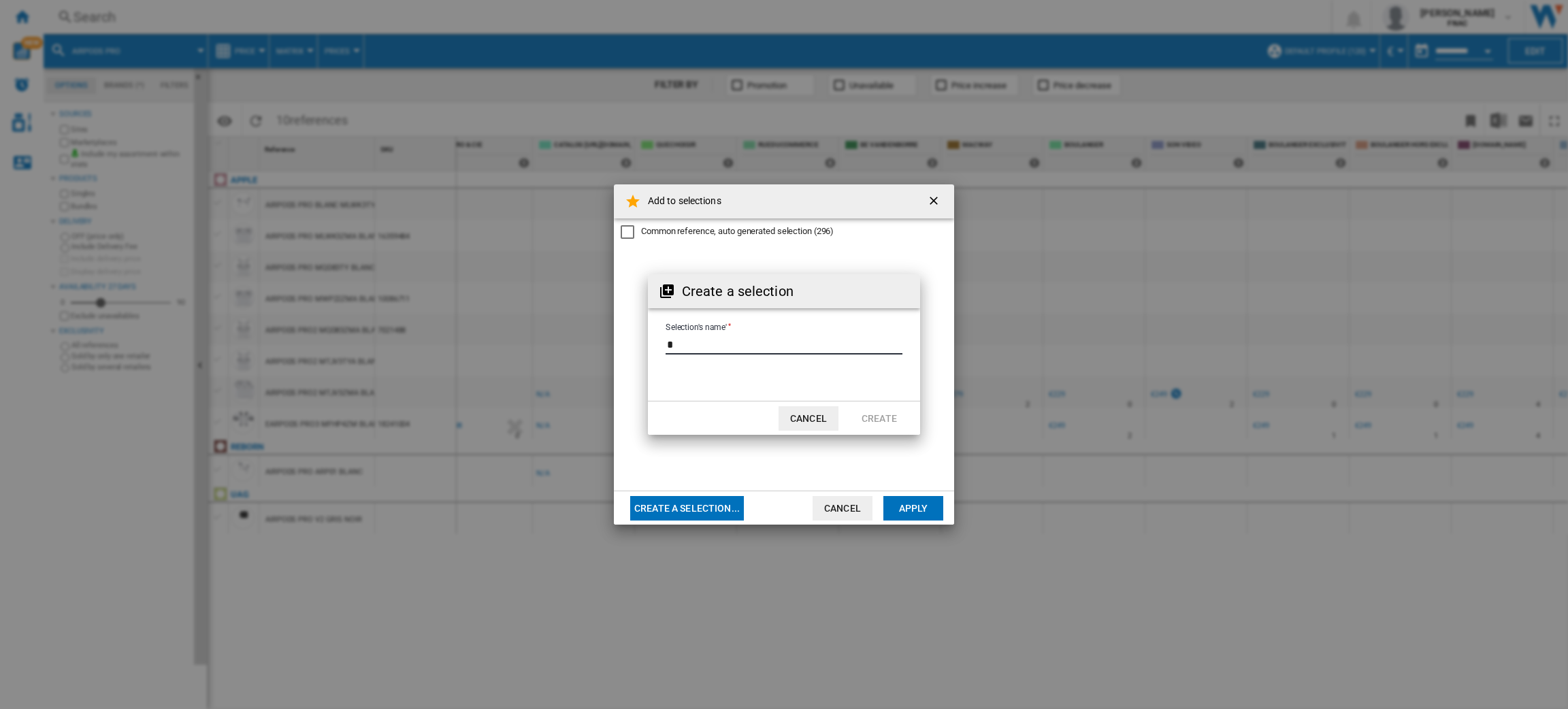
click at [759, 344] on input "Selection's name'" at bounding box center [784, 344] width 237 height 20
type input "*****"
click at [863, 416] on button "Create" at bounding box center [880, 418] width 60 height 25
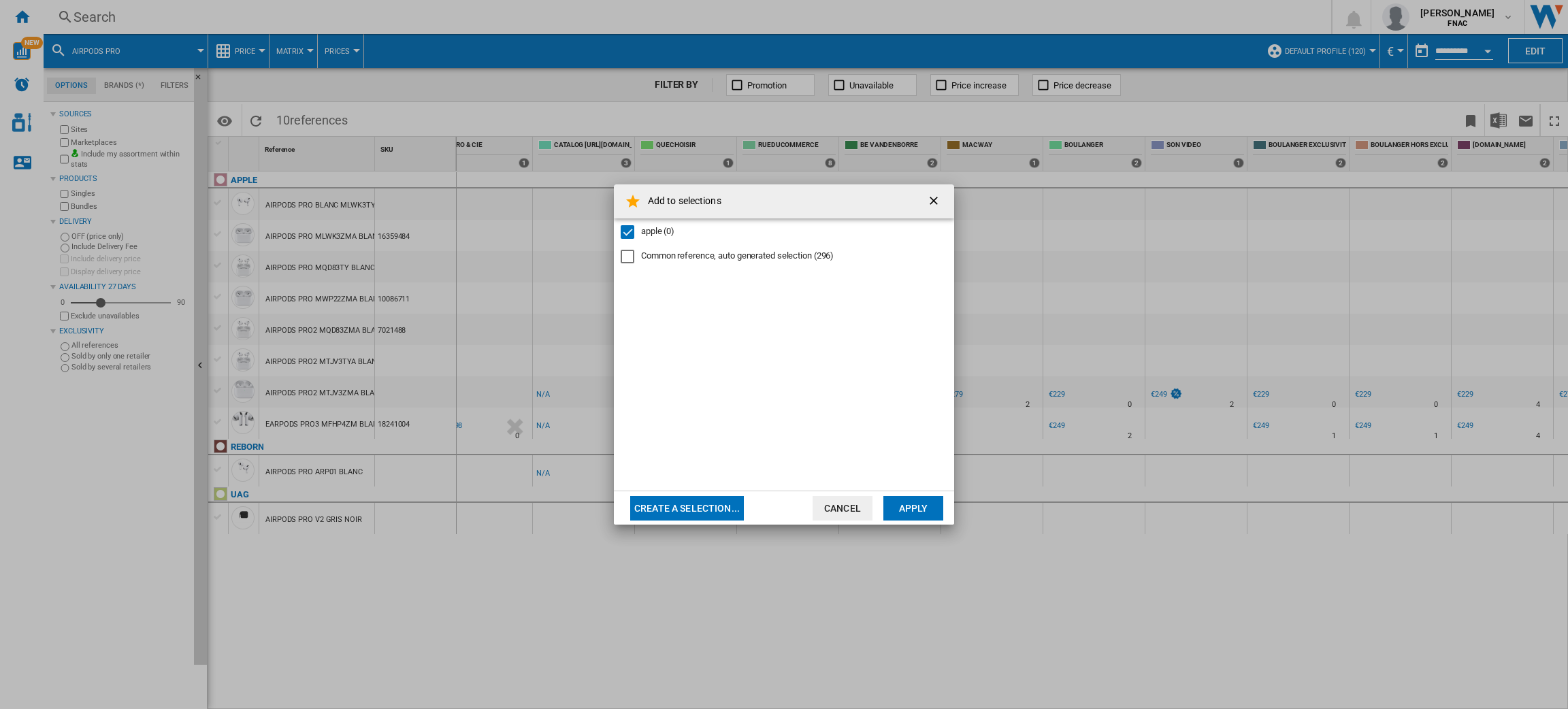
click at [917, 508] on button "Apply" at bounding box center [913, 509] width 60 height 25
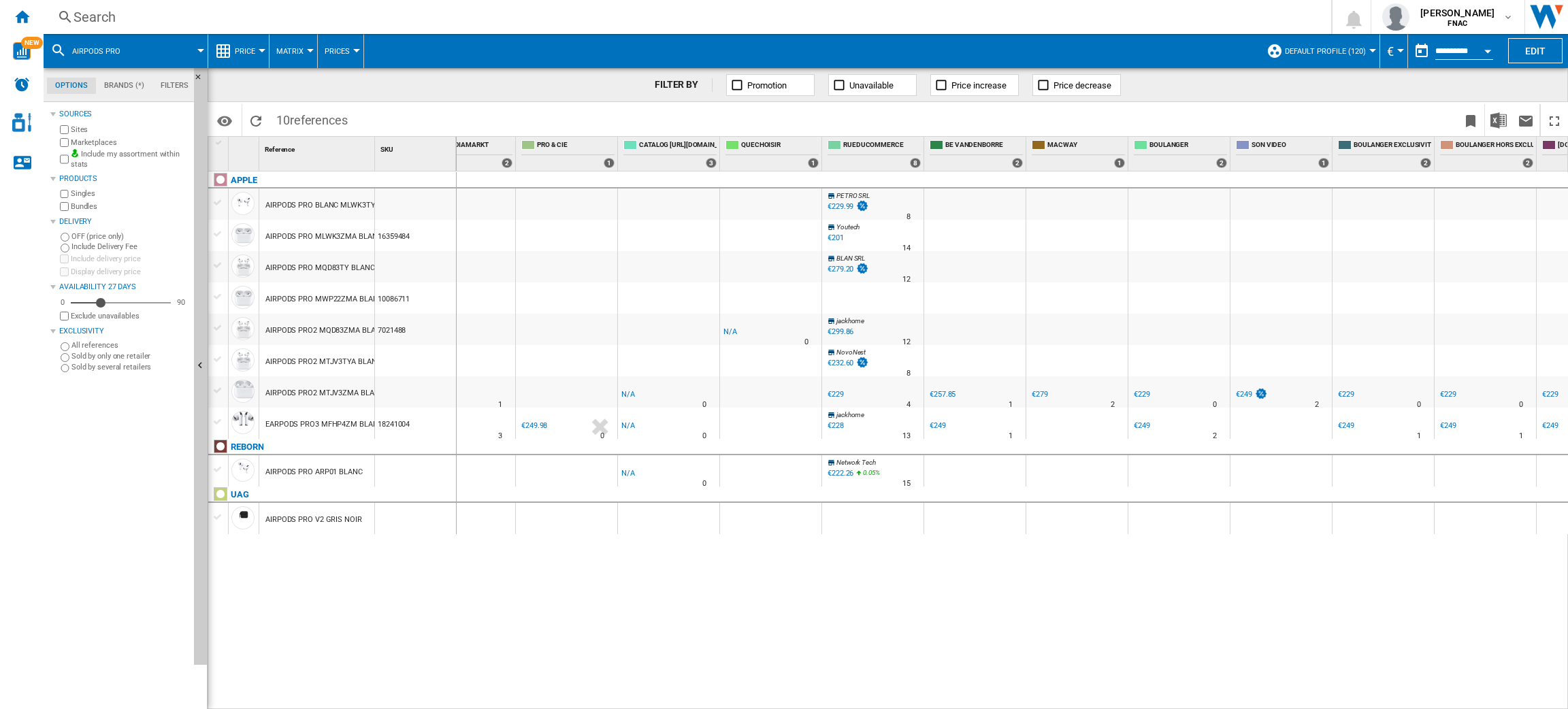
scroll to position [0, 0]
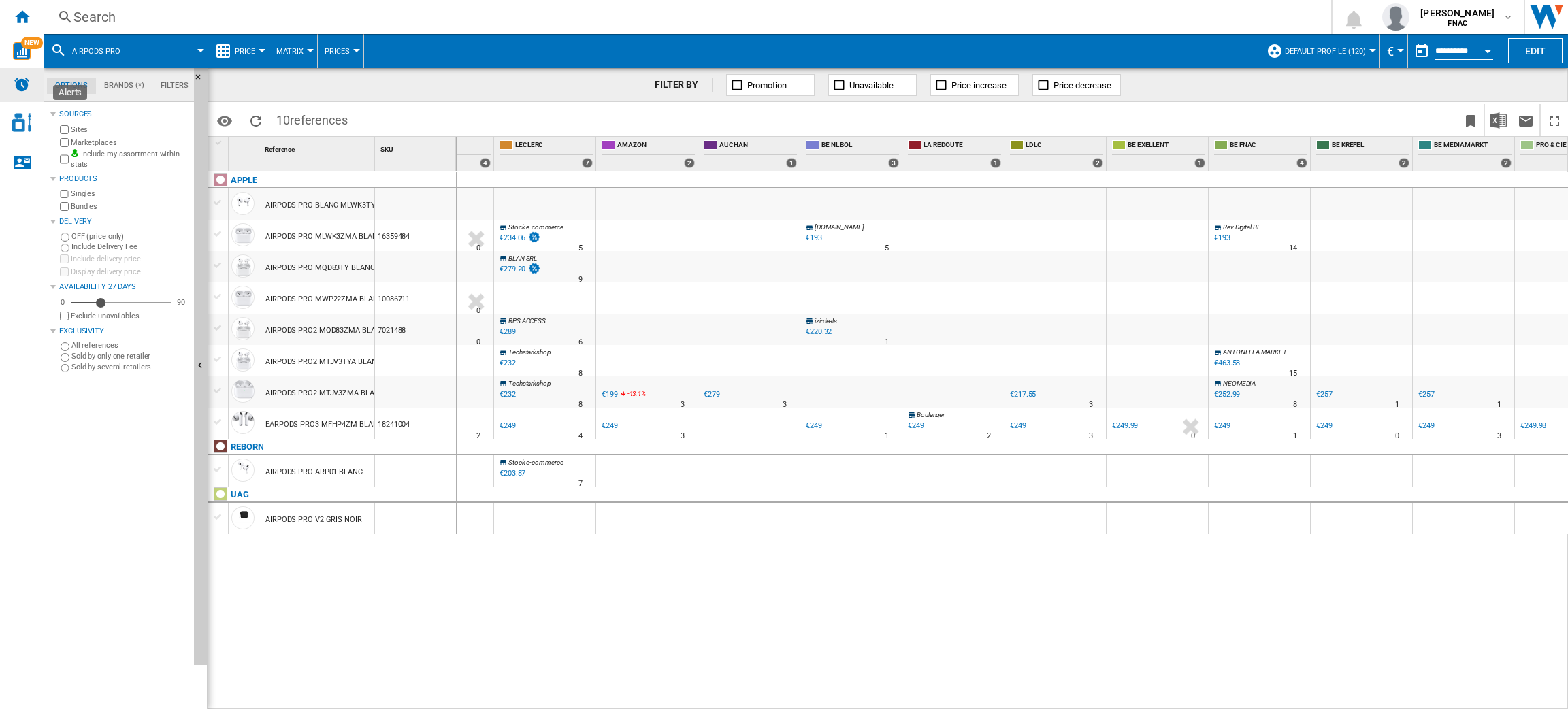
click at [25, 76] on img "Alerts" at bounding box center [22, 84] width 16 height 16
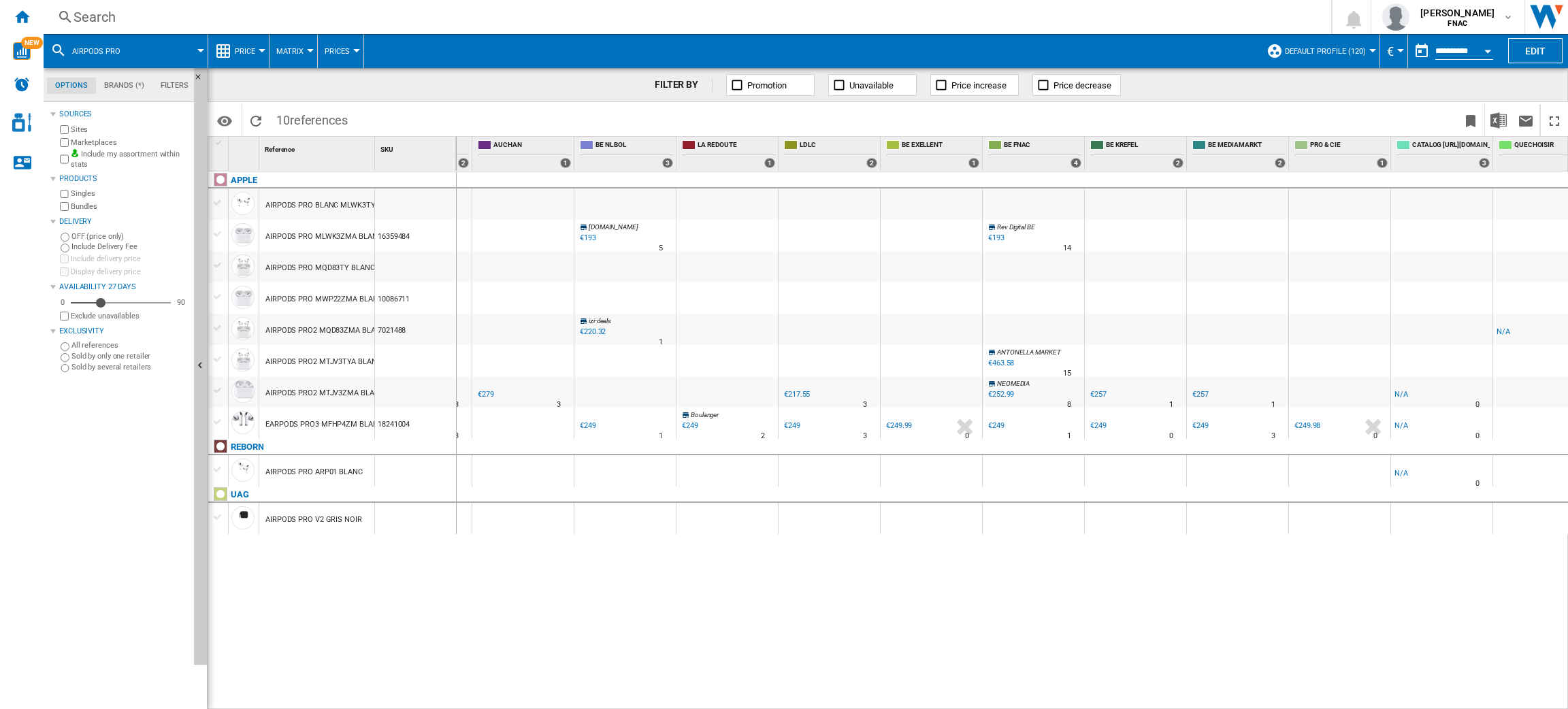
scroll to position [0, 489]
